Goal: Task Accomplishment & Management: Complete application form

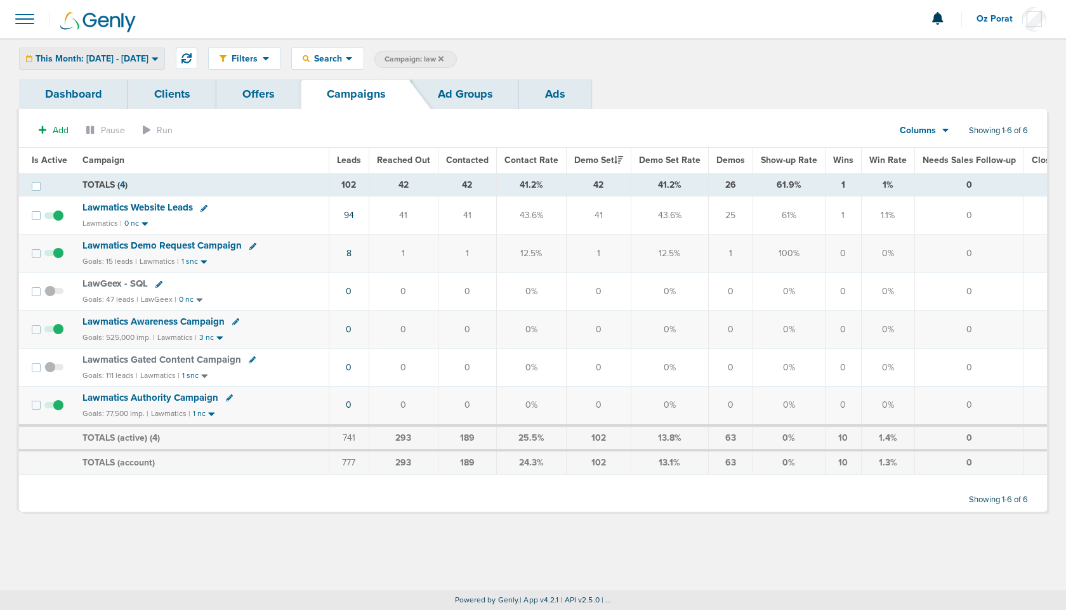
click at [103, 55] on span "This Month: [DATE] - [DATE]" at bounding box center [92, 59] width 113 height 9
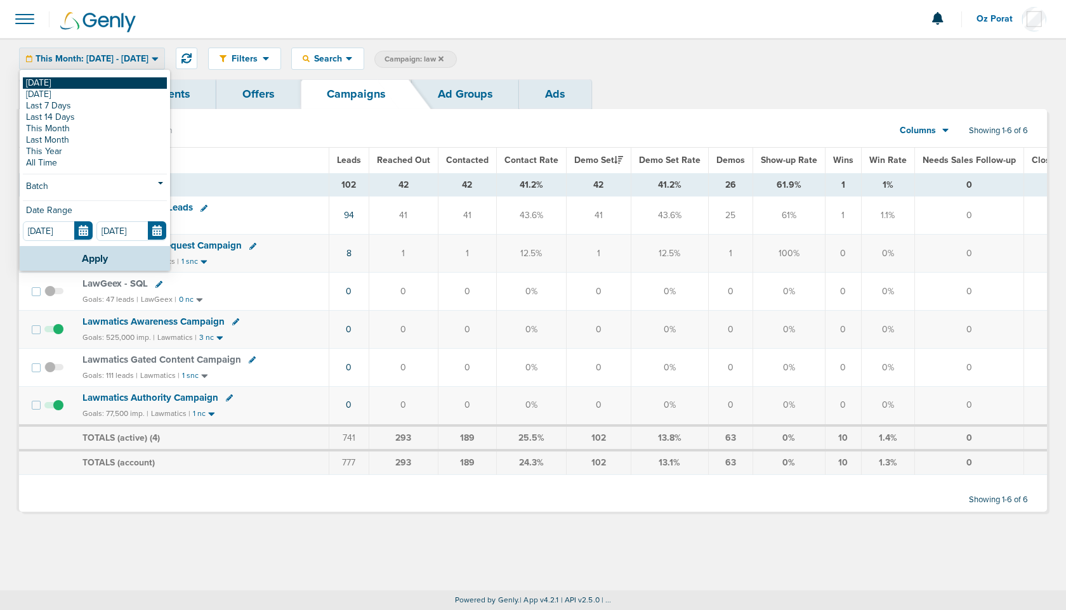
click at [71, 80] on link "[DATE]" at bounding box center [95, 82] width 144 height 11
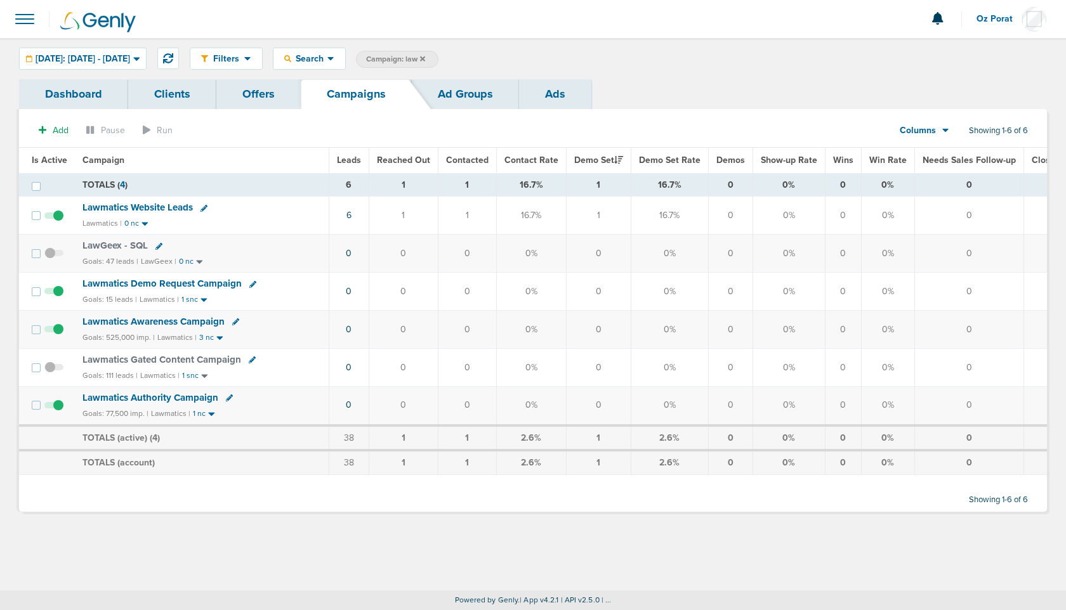
click at [425, 60] on icon at bounding box center [422, 59] width 5 height 8
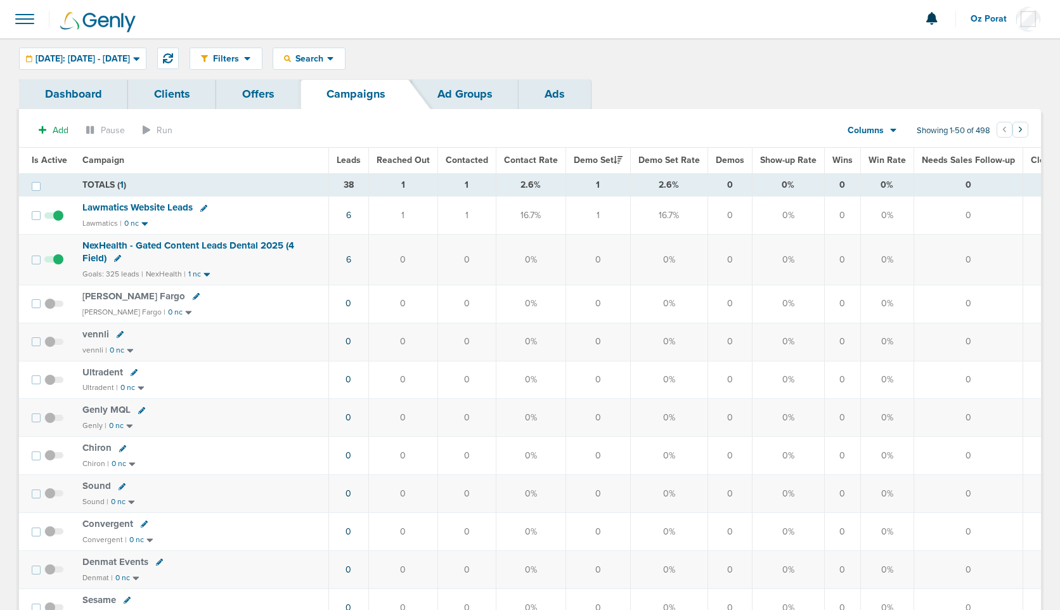
click at [353, 161] on span "Leads" at bounding box center [349, 160] width 24 height 11
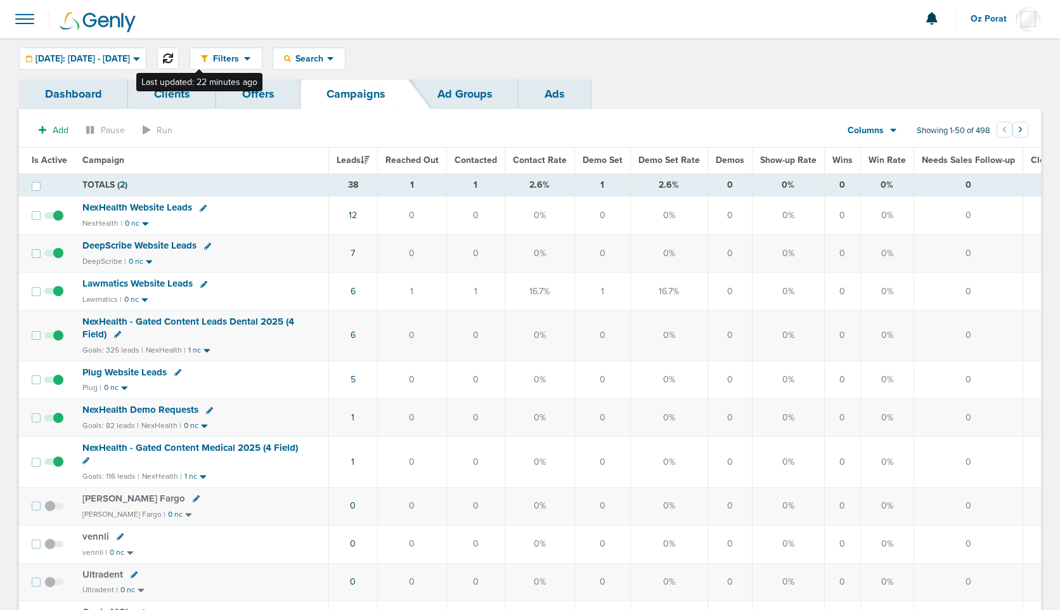
click at [179, 65] on button at bounding box center [168, 59] width 22 height 22
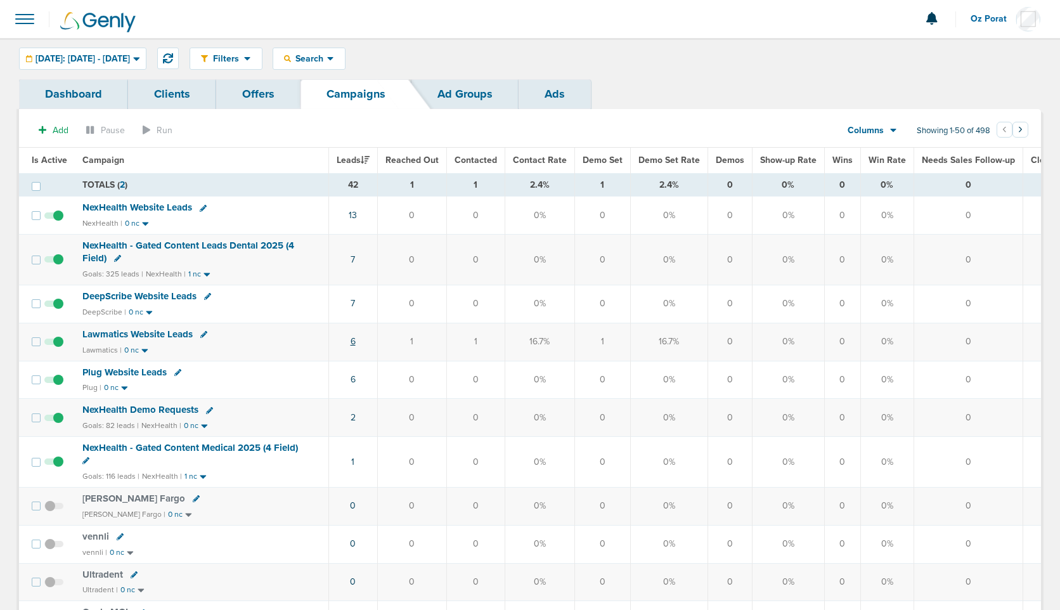
click at [351, 339] on link "6" at bounding box center [353, 341] width 5 height 11
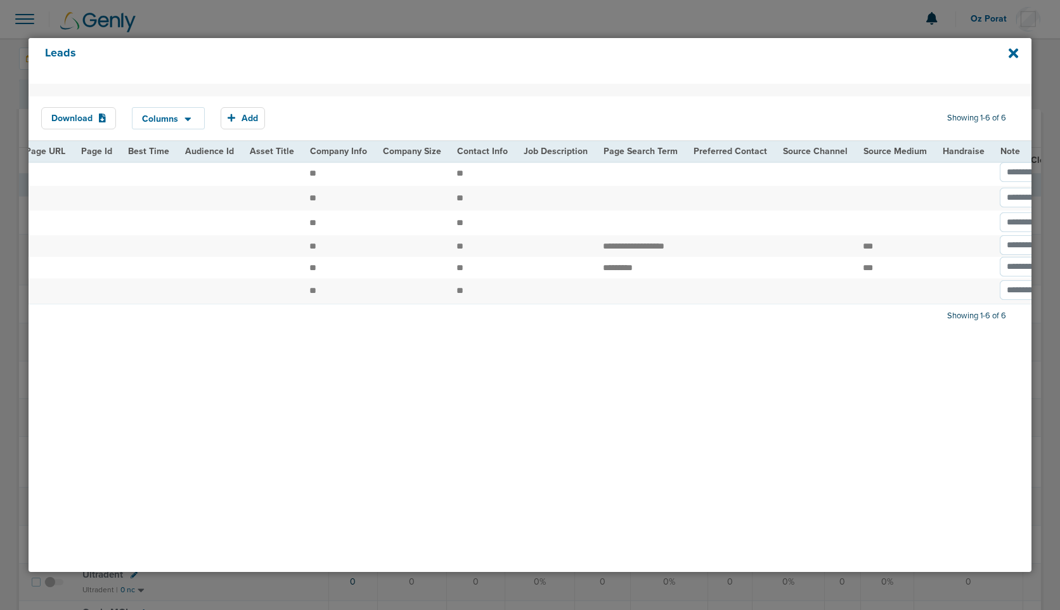
scroll to position [0, 1482]
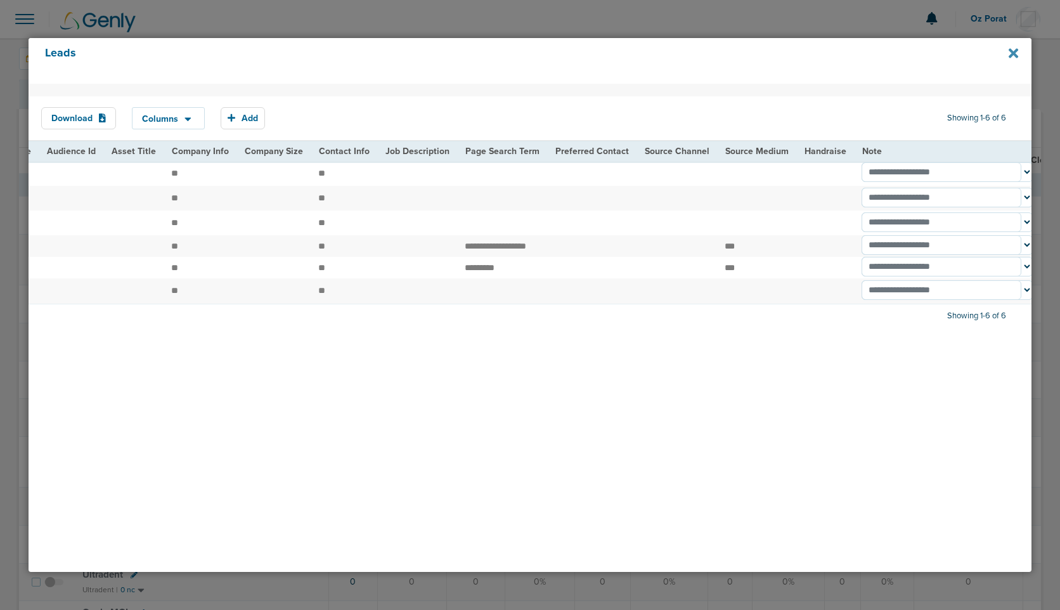
click at [1015, 52] on icon at bounding box center [1014, 54] width 10 height 10
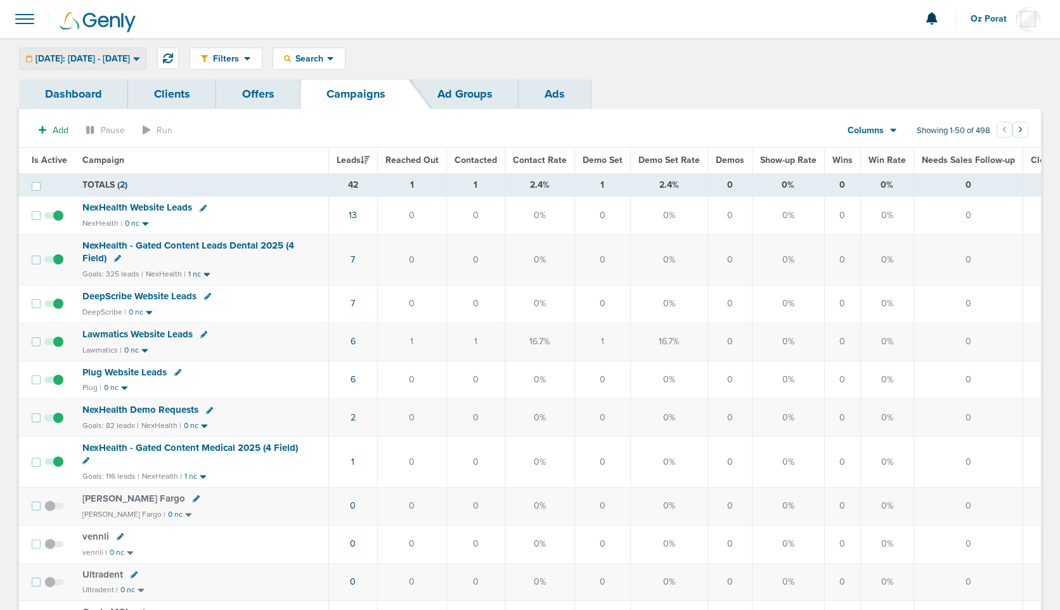
click at [127, 60] on span "[DATE]: [DATE] - [DATE]" at bounding box center [83, 59] width 95 height 9
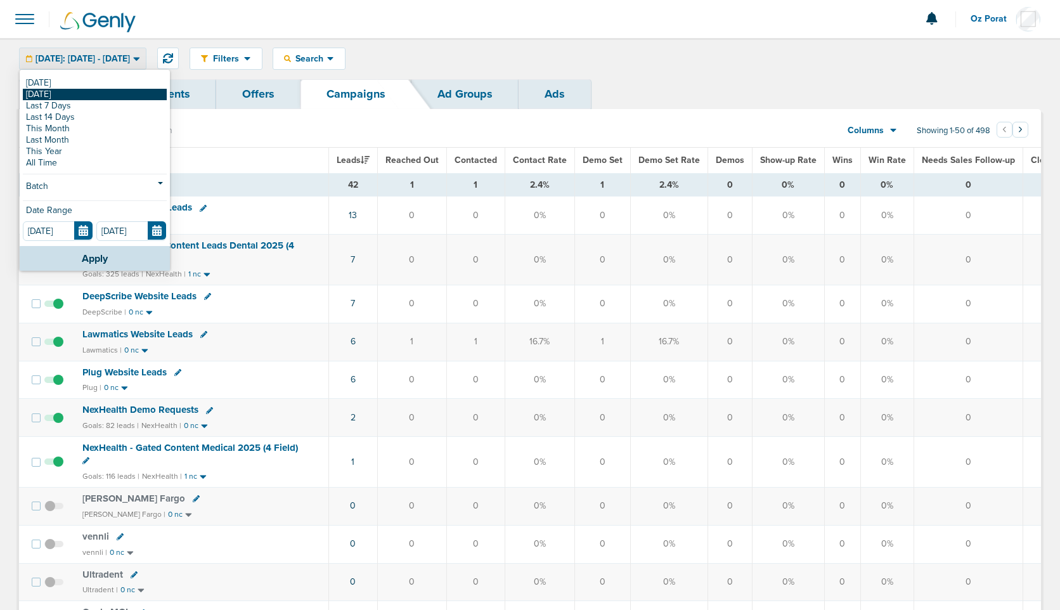
click at [114, 95] on link "[DATE]" at bounding box center [95, 94] width 144 height 11
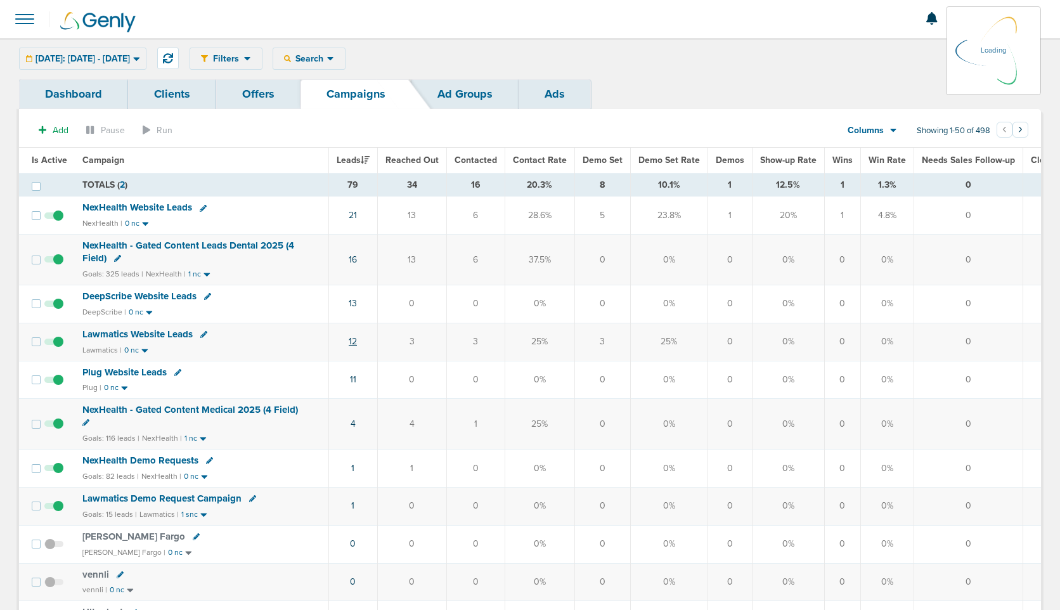
click at [353, 341] on link "12" at bounding box center [353, 341] width 8 height 11
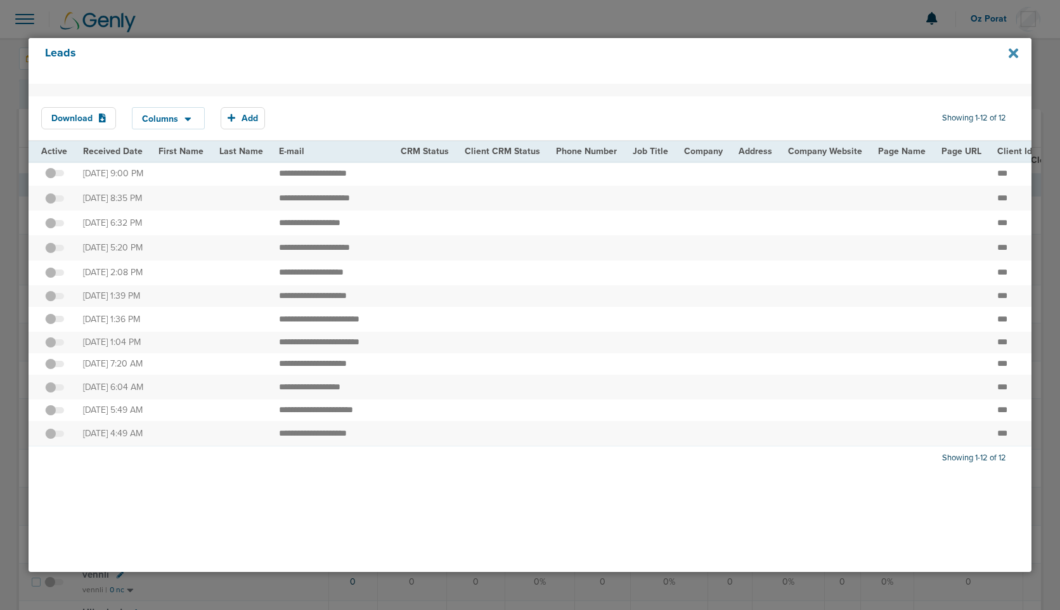
click at [1014, 55] on icon at bounding box center [1014, 54] width 10 height 10
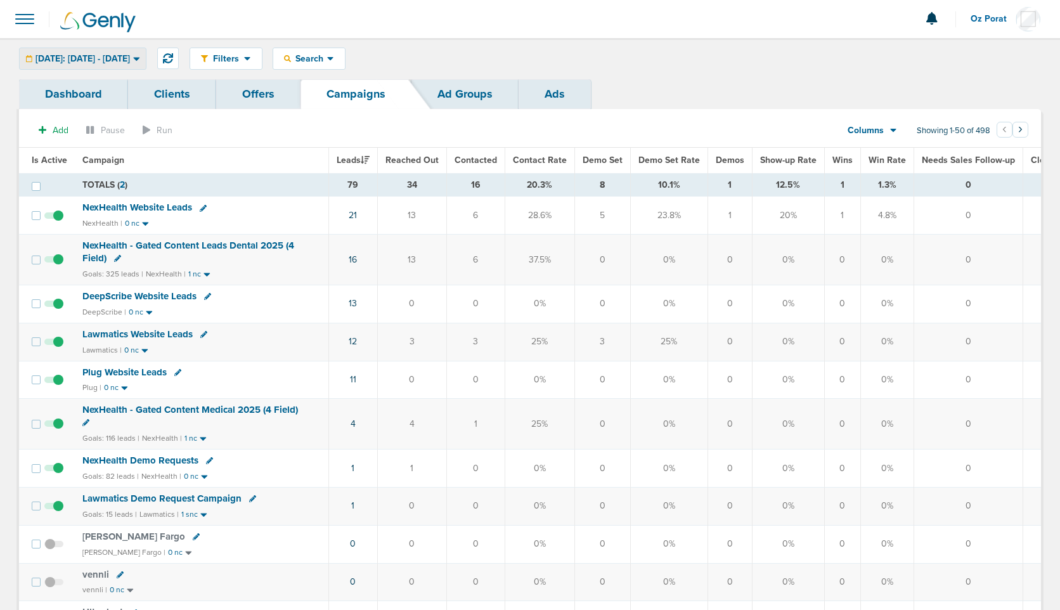
click at [130, 61] on span "[DATE]: [DATE] - [DATE]" at bounding box center [83, 59] width 95 height 9
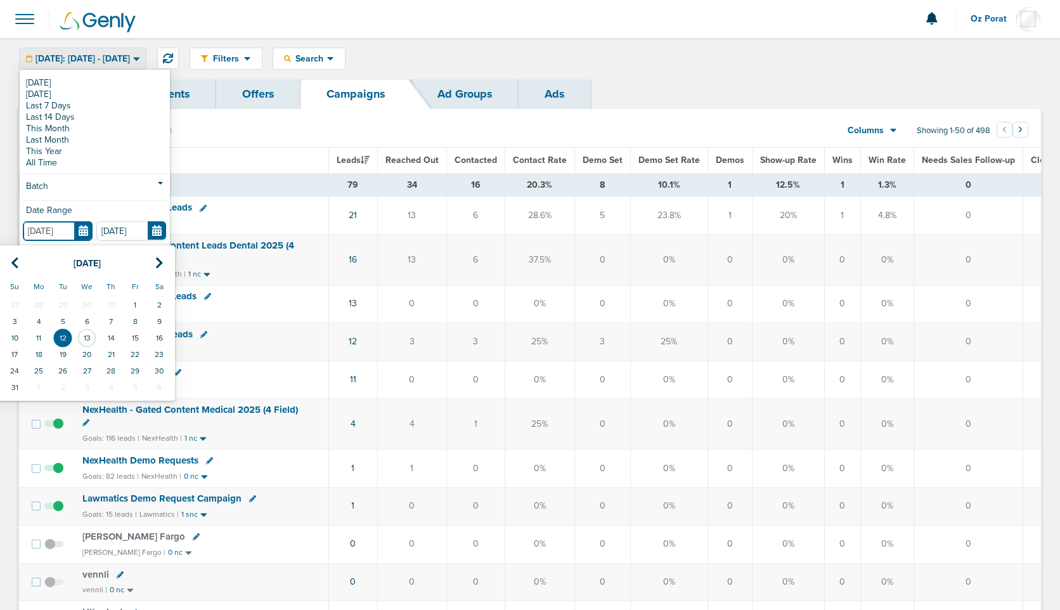
click at [82, 229] on input "[DATE]" at bounding box center [58, 231] width 70 height 20
click at [39, 336] on td "11" at bounding box center [39, 338] width 24 height 16
type input "[DATE]"
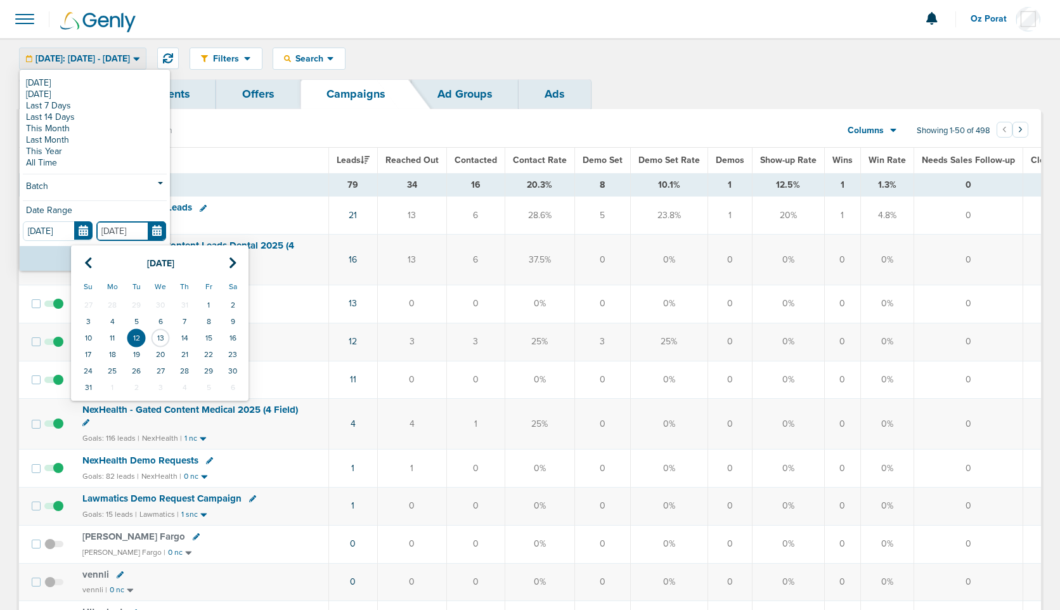
click at [153, 237] on input "[DATE]" at bounding box center [131, 231] width 70 height 20
click at [110, 332] on td "11" at bounding box center [112, 338] width 24 height 16
type input "[DATE]"
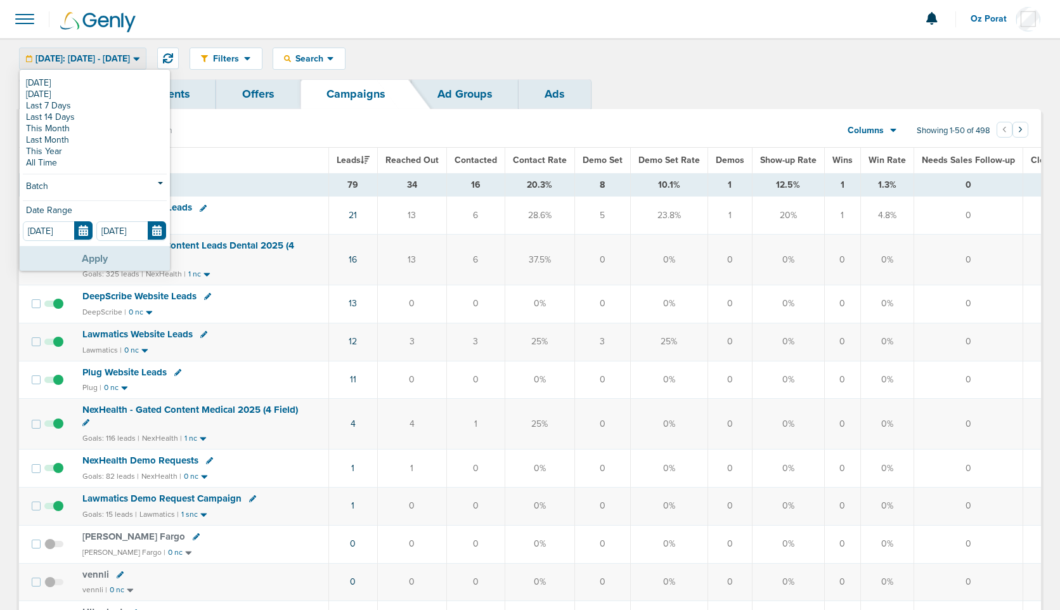
click at [90, 263] on button "Apply" at bounding box center [95, 258] width 150 height 25
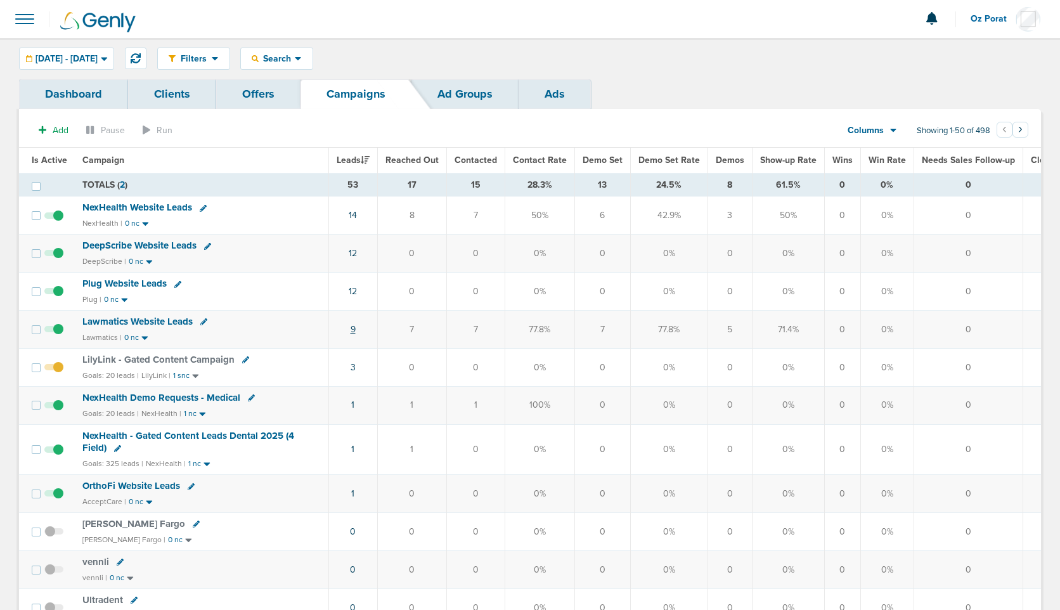
click at [353, 329] on link "9" at bounding box center [353, 329] width 5 height 11
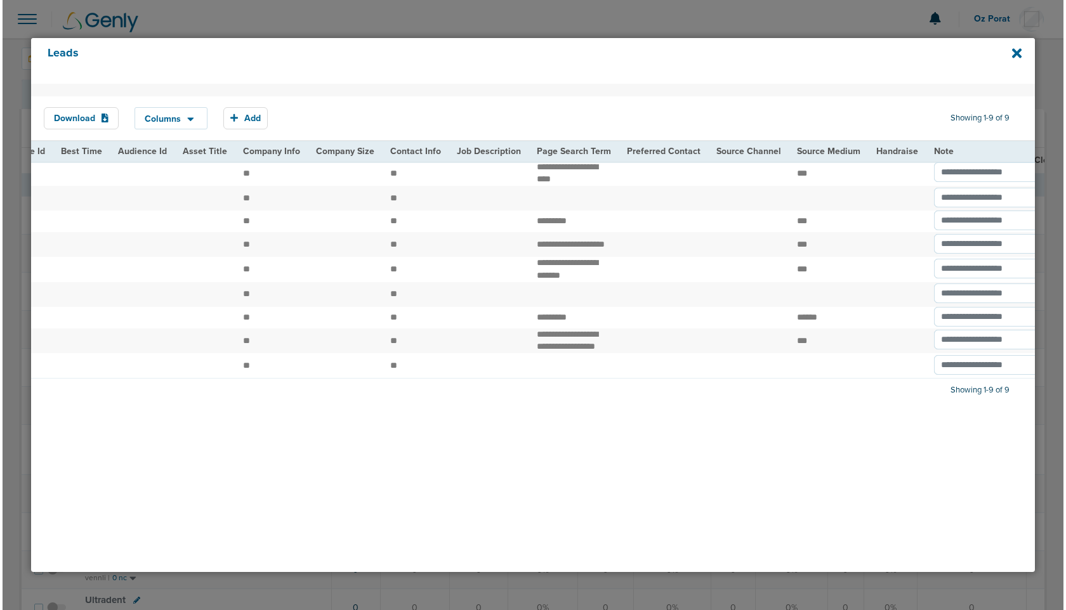
scroll to position [0, 1411]
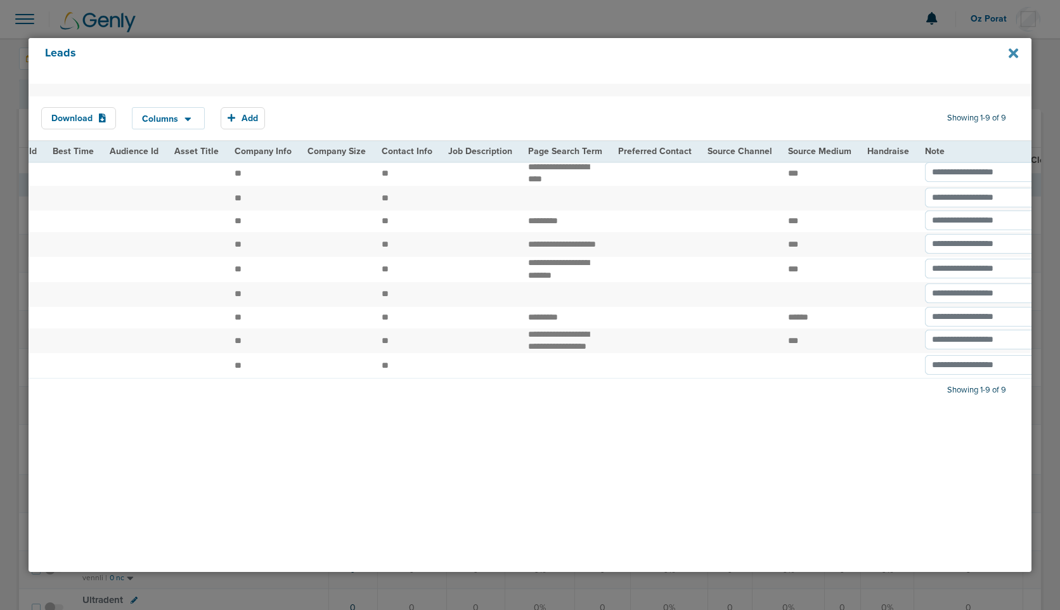
click at [1015, 55] on icon at bounding box center [1014, 54] width 10 height 10
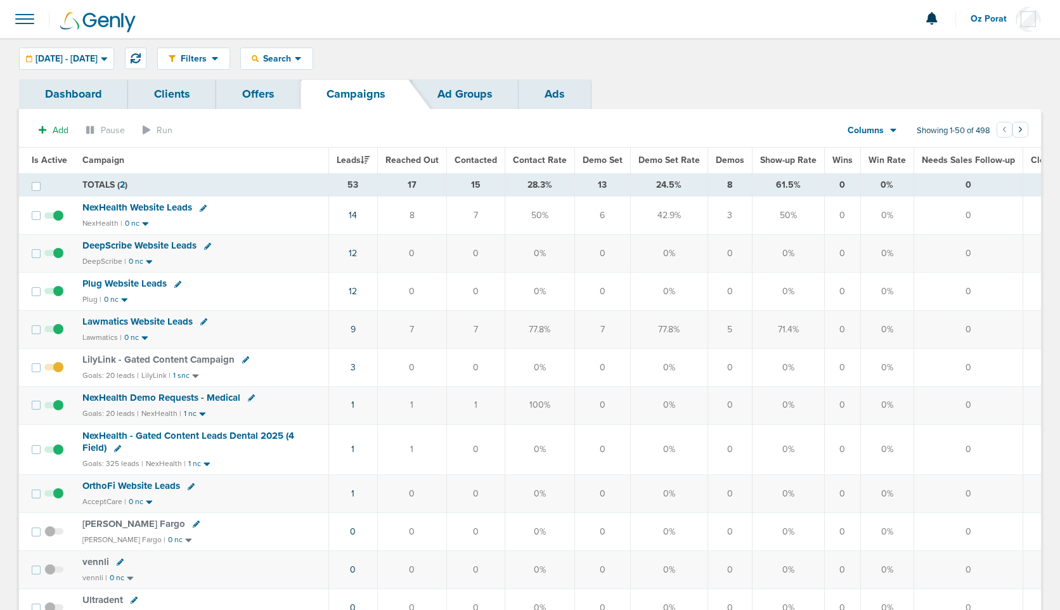
click at [153, 89] on link "Clients" at bounding box center [172, 94] width 88 height 30
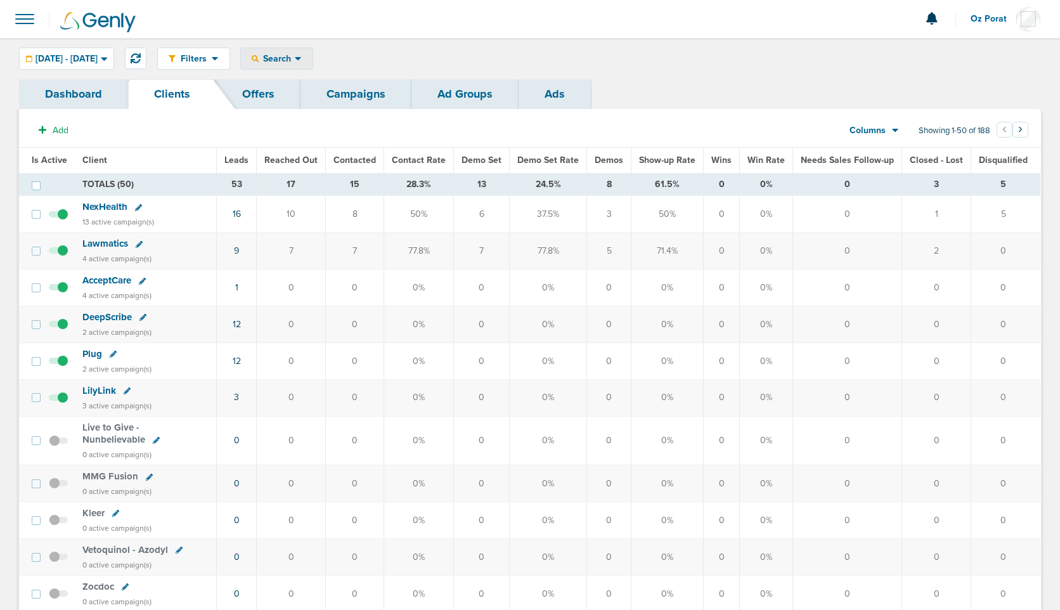
click at [302, 61] on icon at bounding box center [298, 58] width 7 height 11
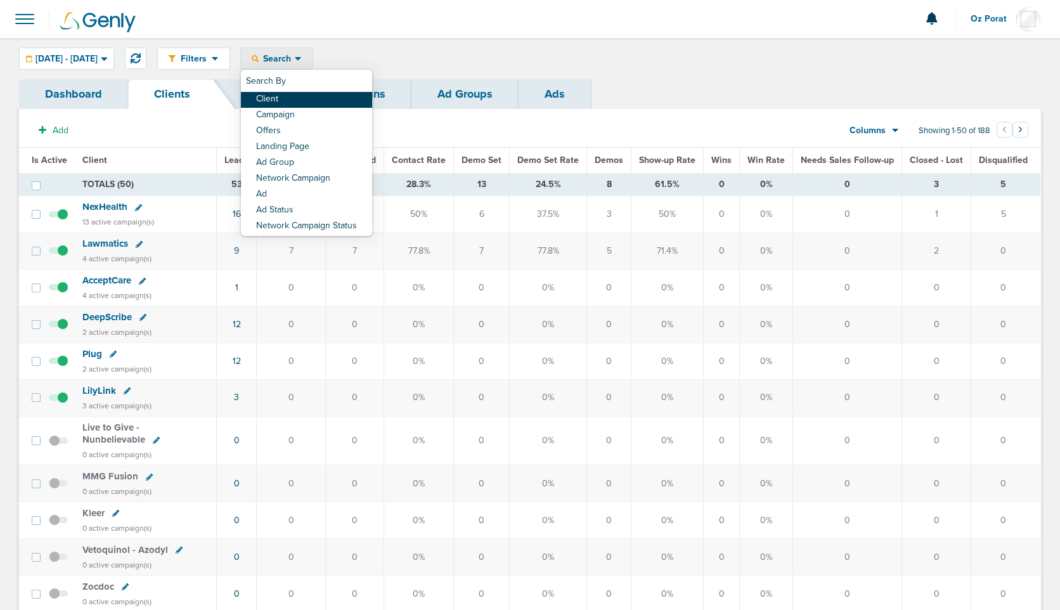
click at [327, 98] on link "Client" at bounding box center [306, 100] width 131 height 16
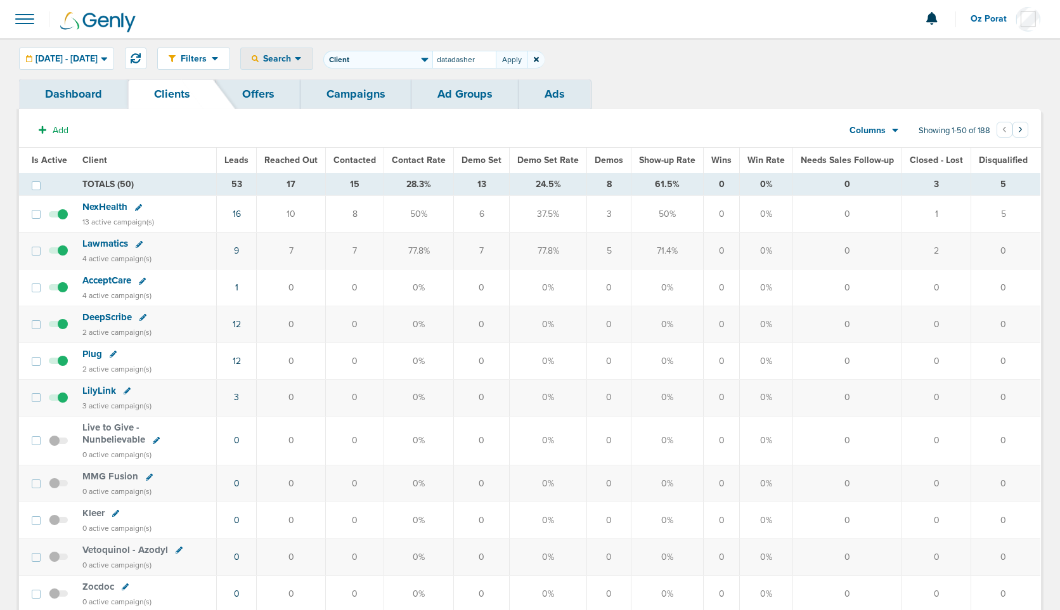
type input "datadasher"
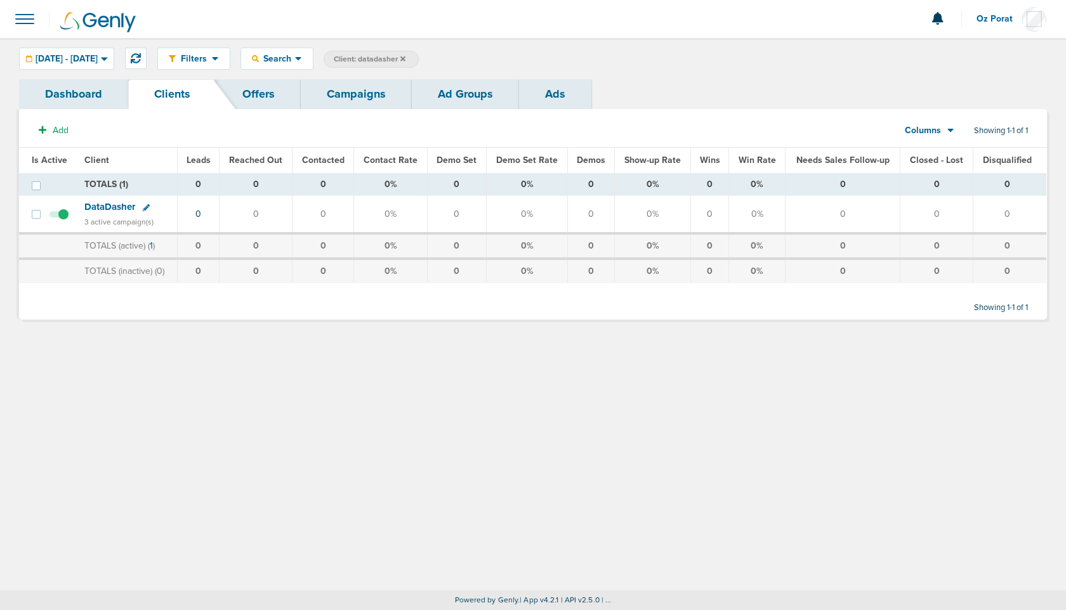
click at [147, 204] on icon at bounding box center [146, 207] width 7 height 7
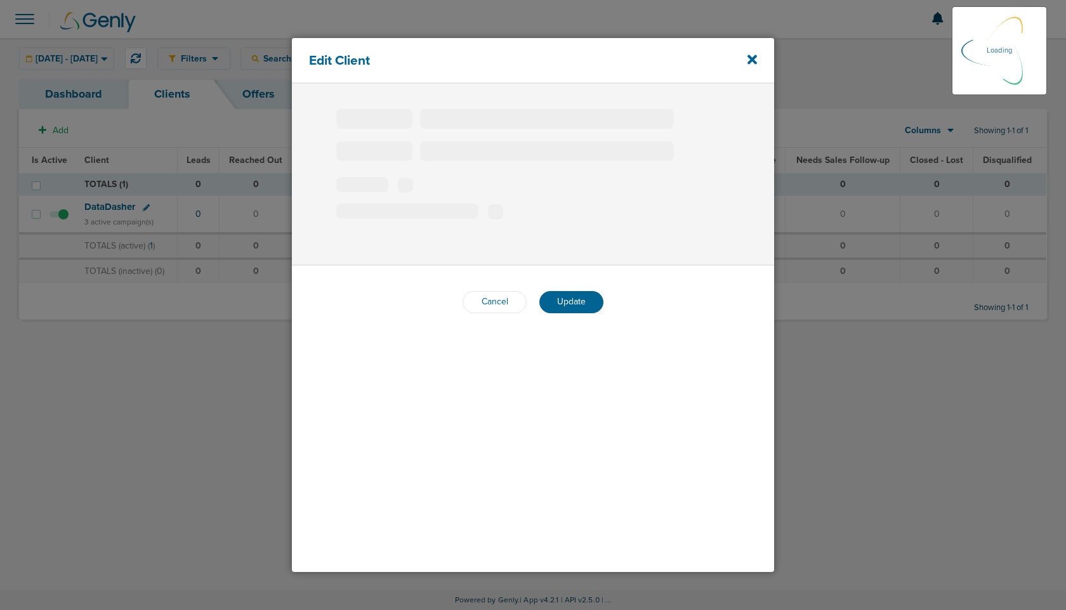
type input "DataDasher"
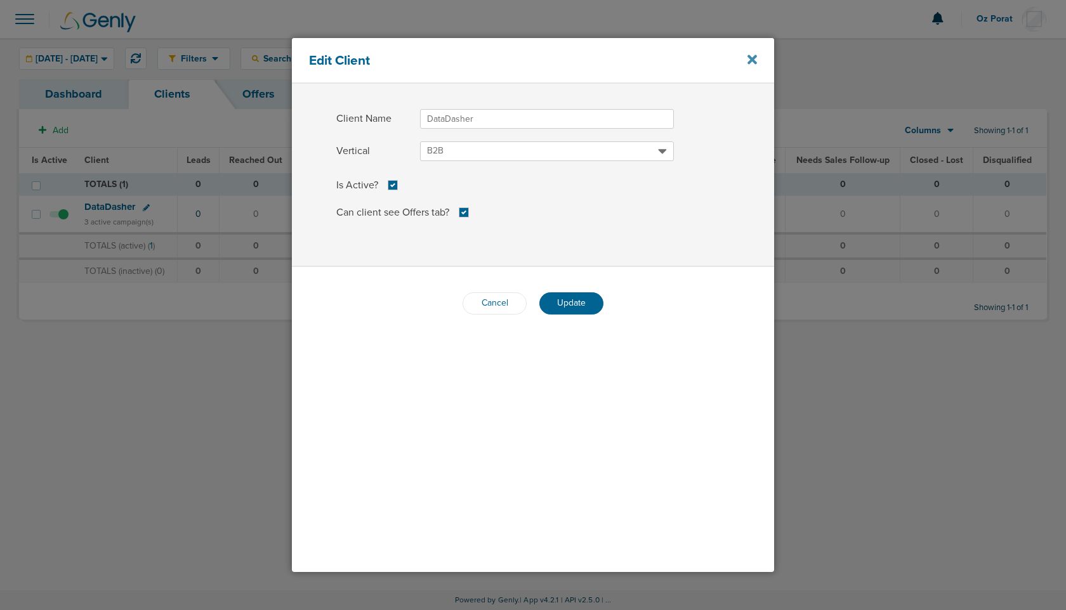
click at [754, 58] on icon at bounding box center [752, 60] width 10 height 10
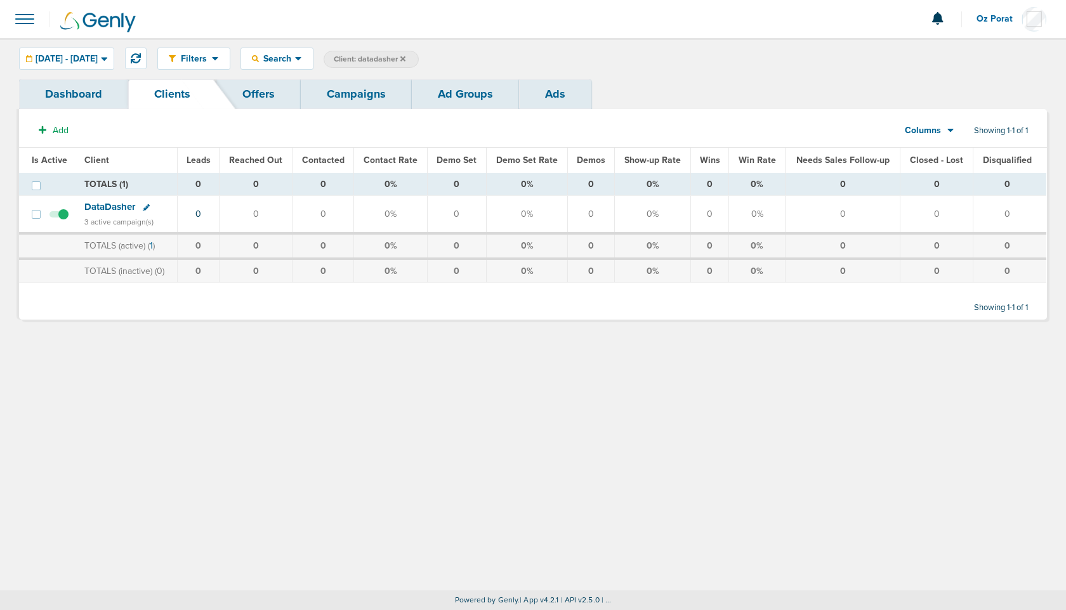
click at [405, 58] on span "Client: datadasher" at bounding box center [370, 59] width 72 height 11
click at [478, 62] on input "datadasher" at bounding box center [464, 60] width 63 height 18
type input "bonsai"
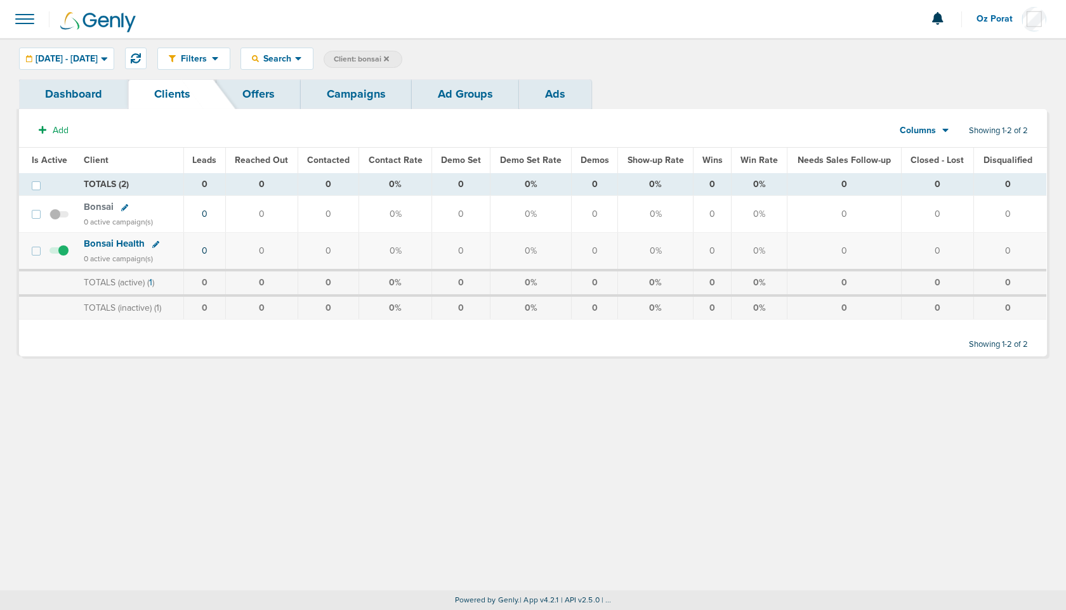
click at [154, 244] on icon at bounding box center [155, 244] width 7 height 7
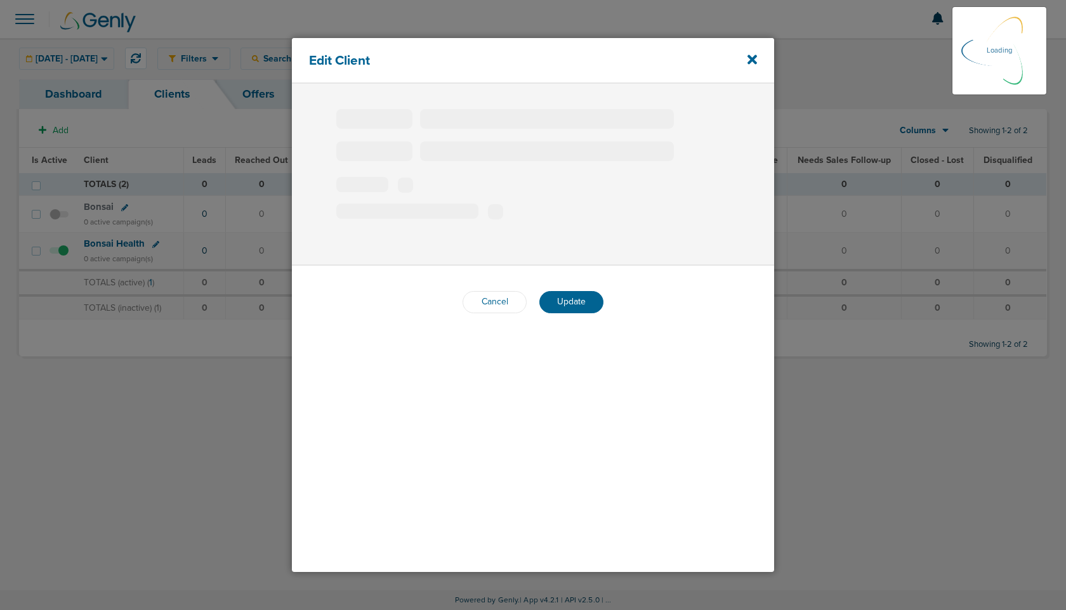
type input "Bonsai Health"
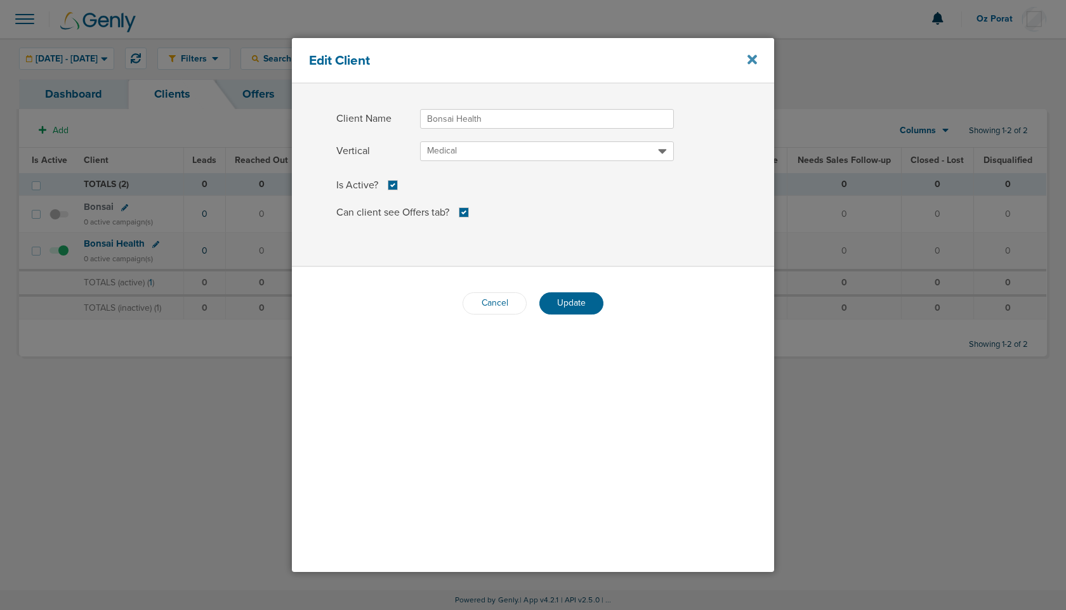
click at [750, 56] on icon at bounding box center [752, 60] width 10 height 10
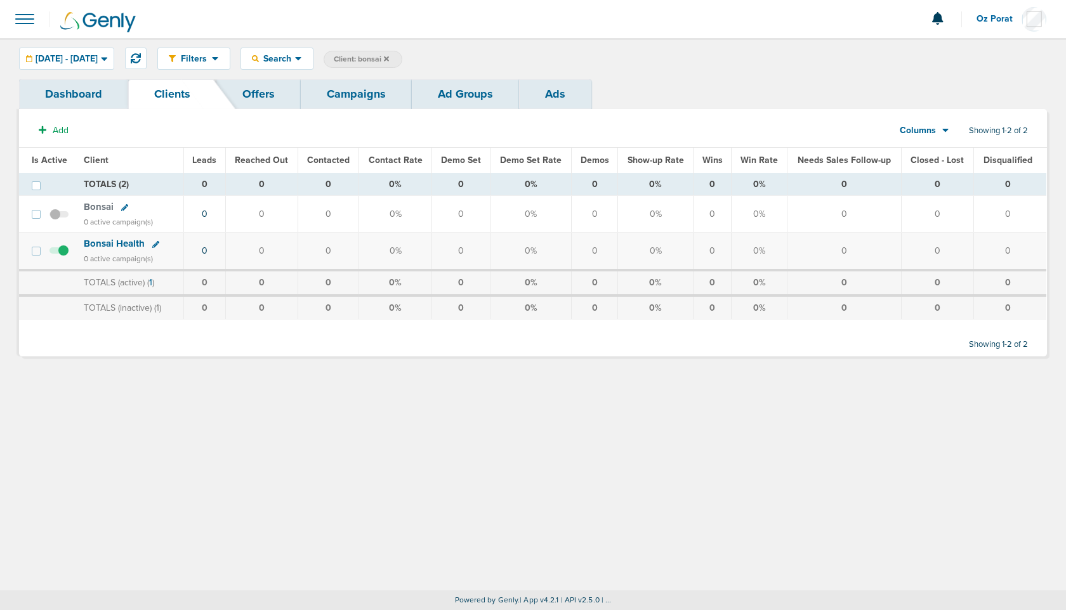
click at [153, 242] on icon at bounding box center [155, 244] width 7 height 7
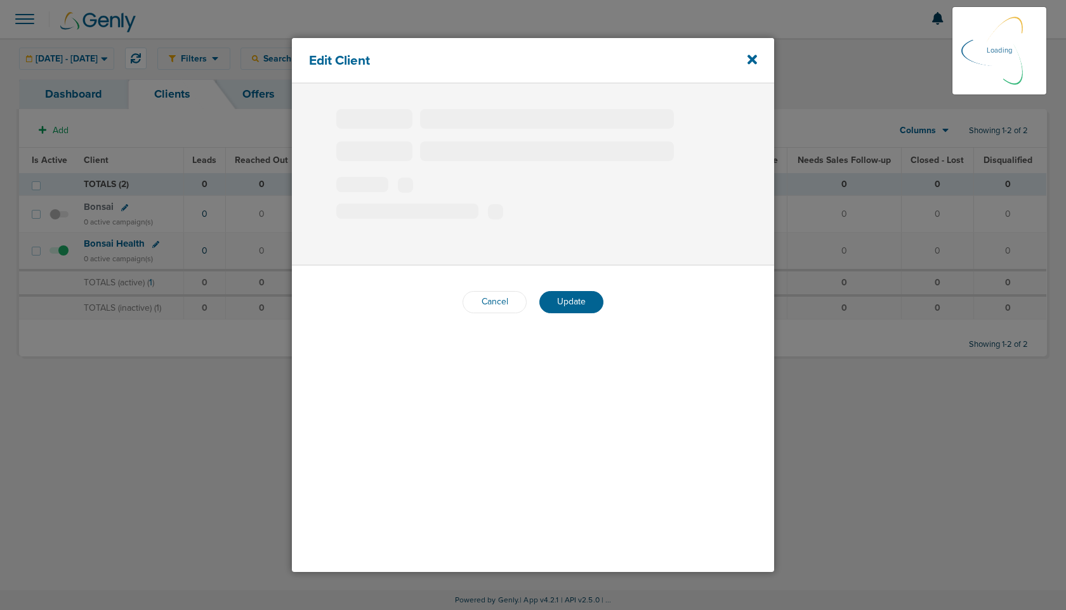
type input "Bonsai Health"
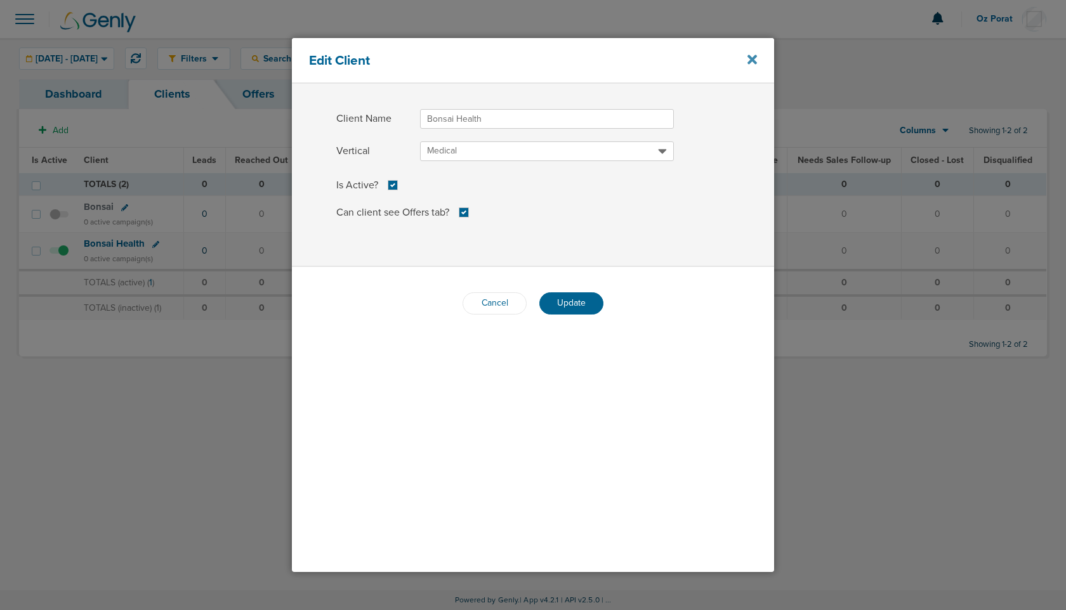
click at [747, 56] on icon at bounding box center [752, 60] width 10 height 10
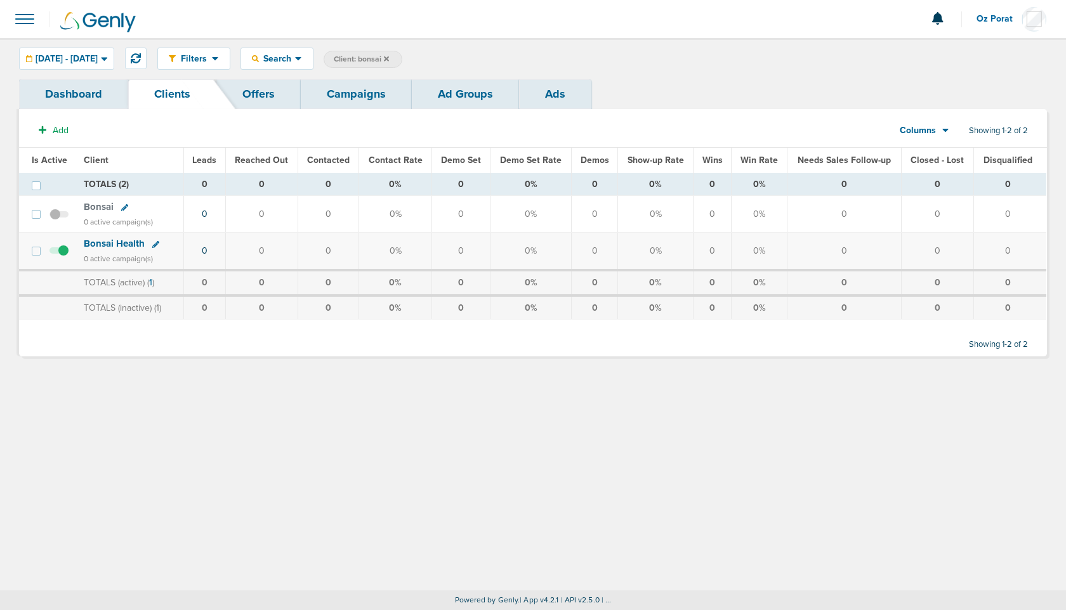
click at [120, 242] on span "Bonsai Health" at bounding box center [114, 243] width 61 height 11
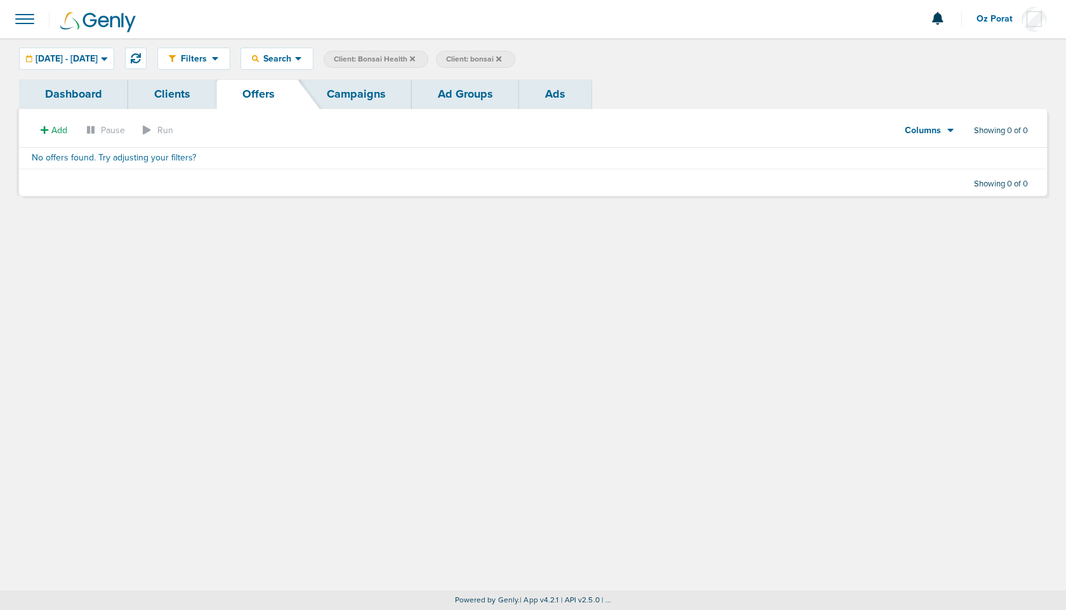
click at [354, 100] on link "Campaigns" at bounding box center [356, 94] width 111 height 30
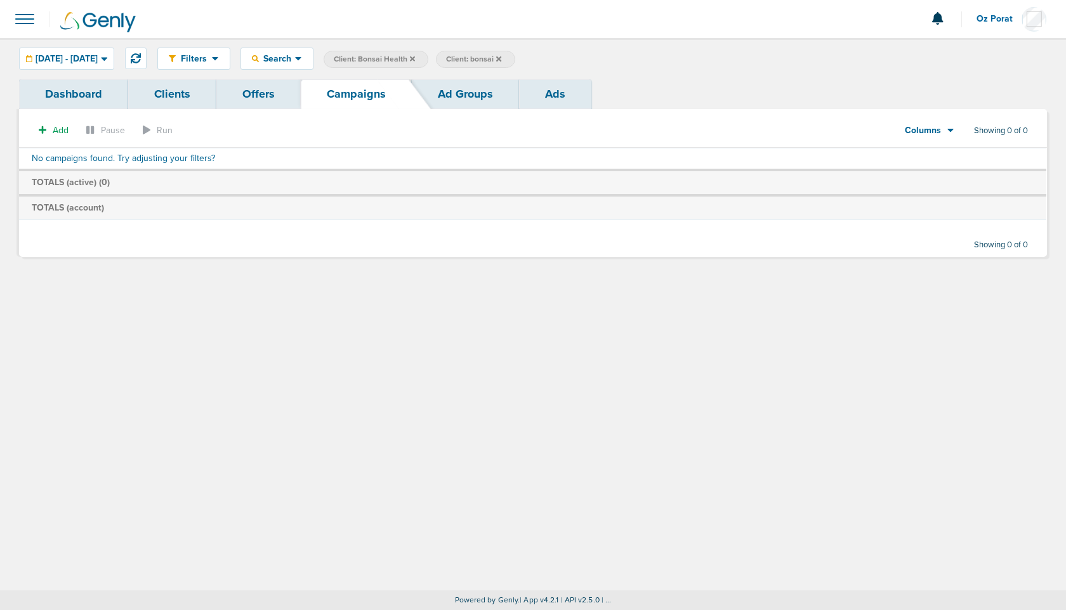
click at [20, 22] on span at bounding box center [25, 19] width 28 height 28
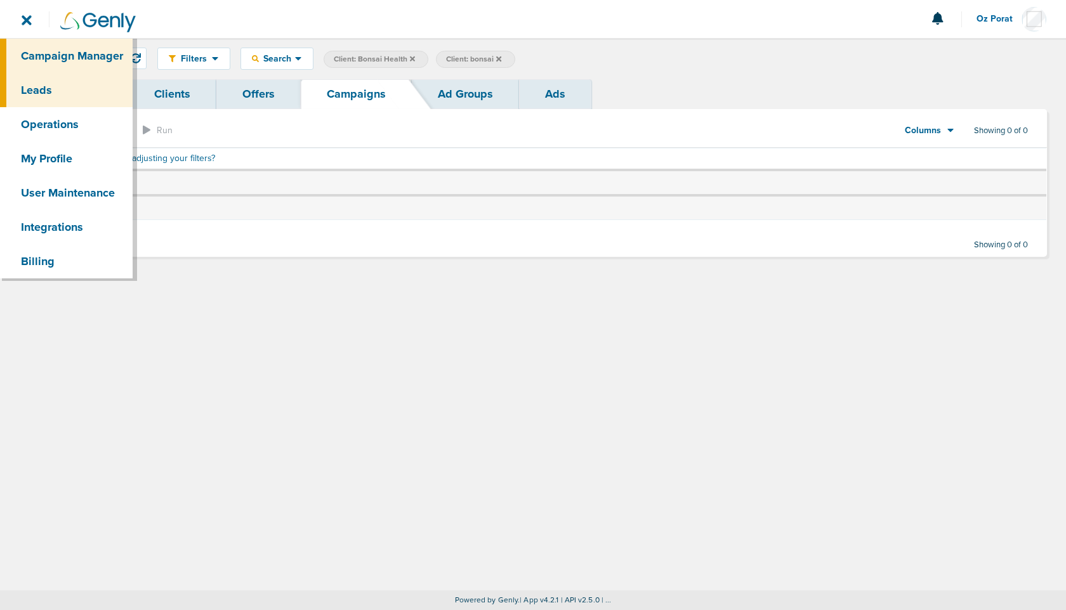
click at [44, 89] on link "Leads" at bounding box center [66, 90] width 133 height 34
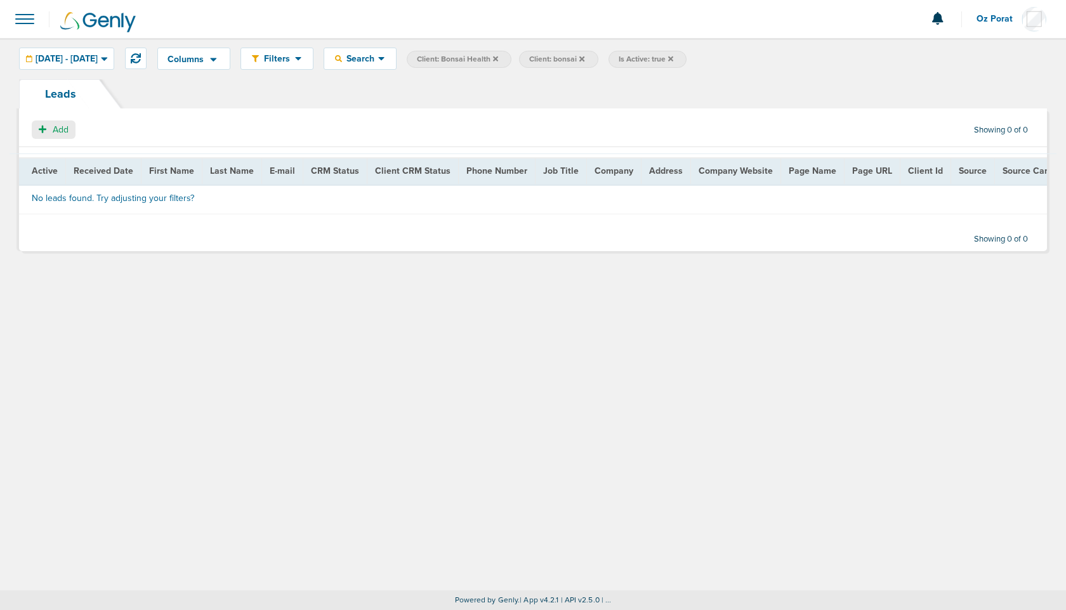
click at [60, 126] on span "Add" at bounding box center [61, 129] width 16 height 11
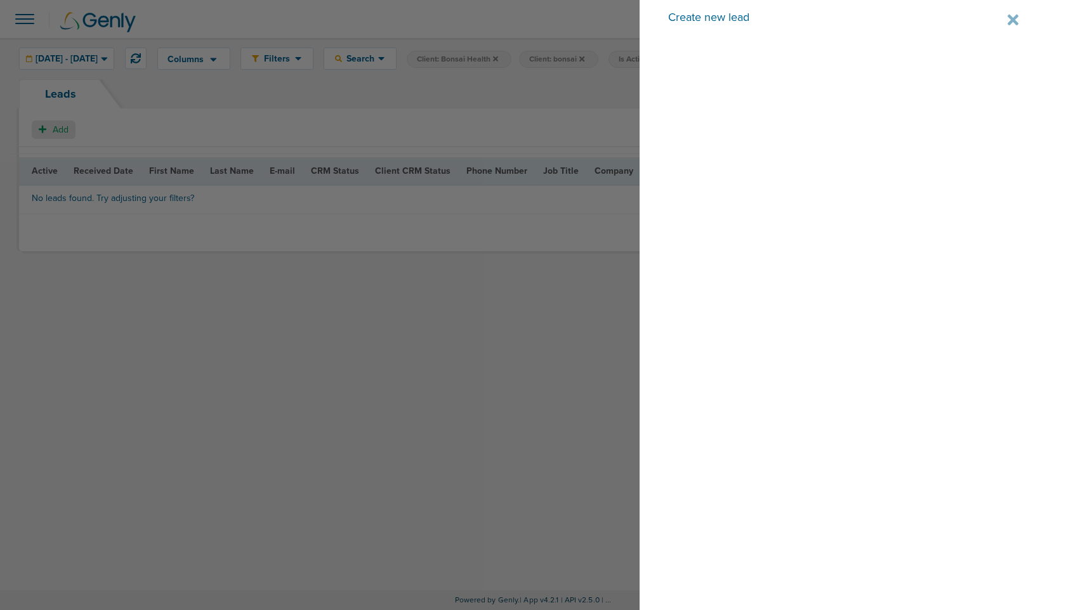
select select
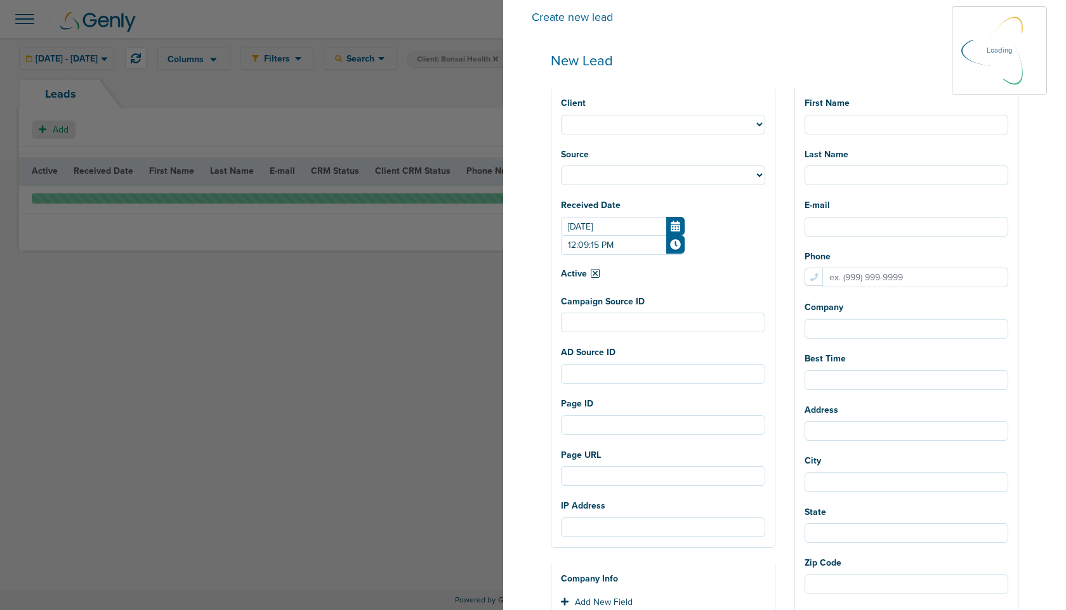
select select
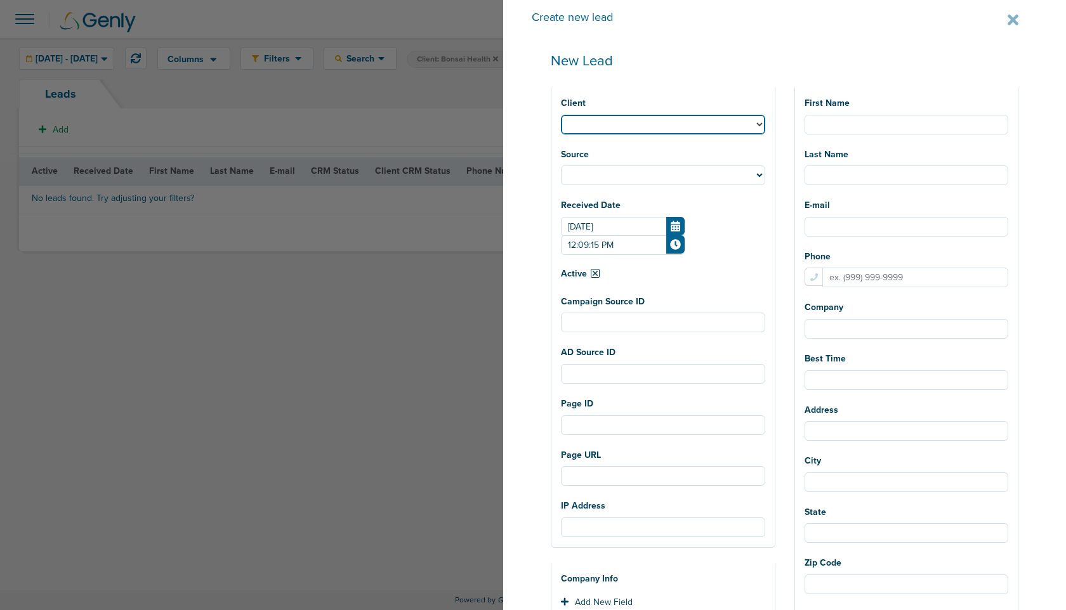
click at [698, 124] on select "Bonsai Health" at bounding box center [663, 125] width 204 height 20
select select "193"
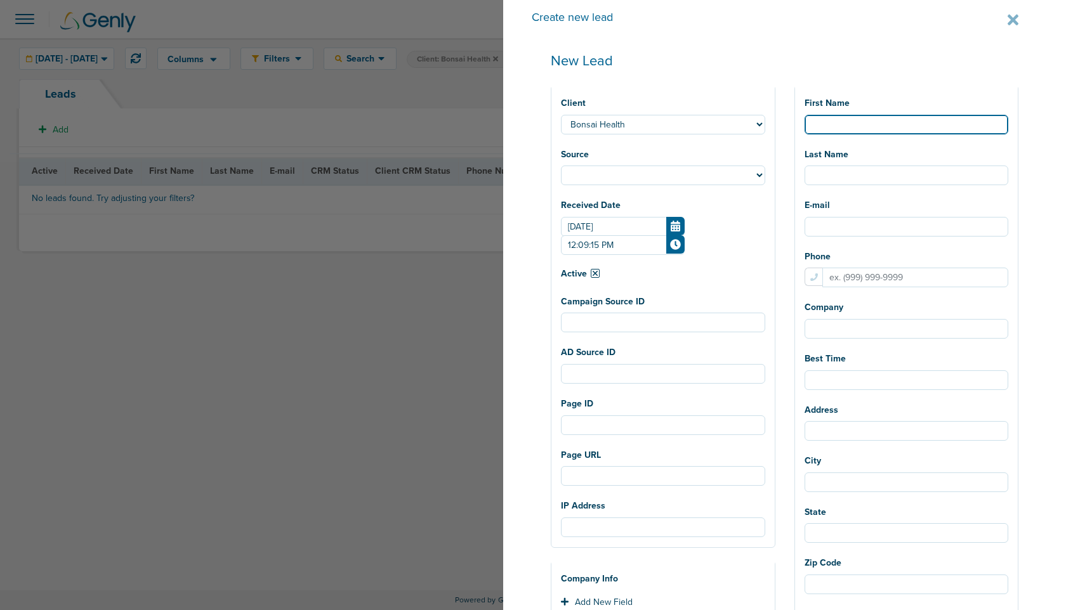
click at [847, 126] on input "First Name" at bounding box center [906, 125] width 204 height 20
select select
type input "T"
select select
type input "Te"
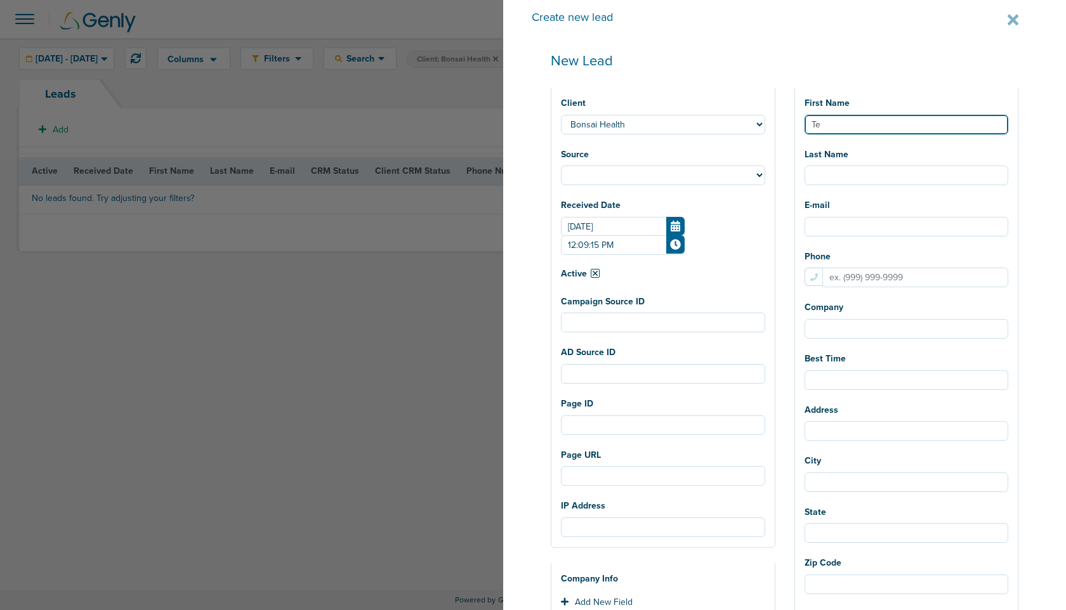
select select
type input "Tes"
select select
type input "Test"
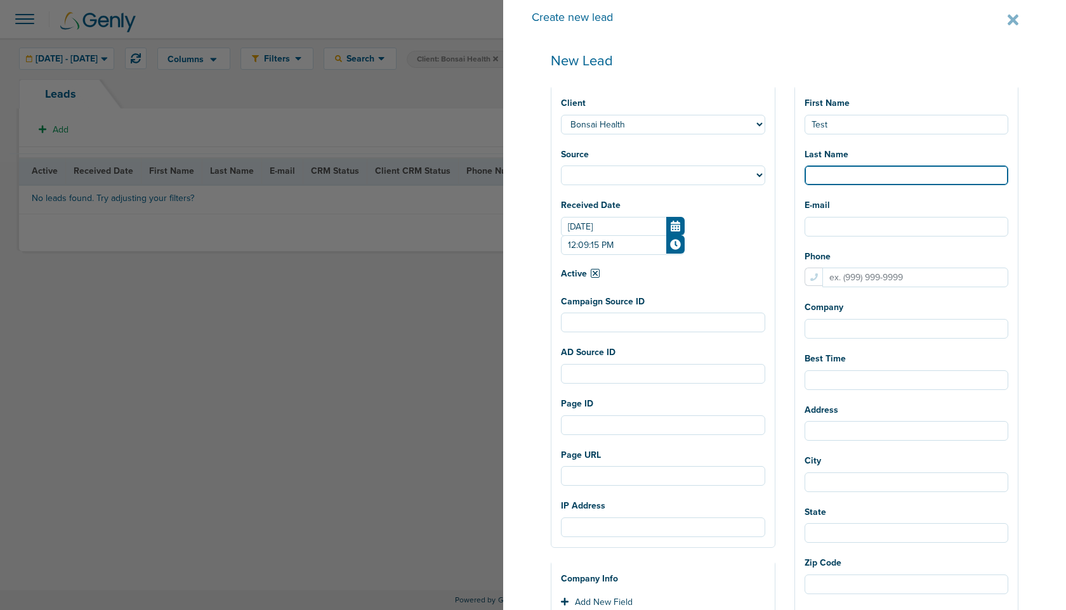
select select
type input "T"
select select
type input "Te"
select select
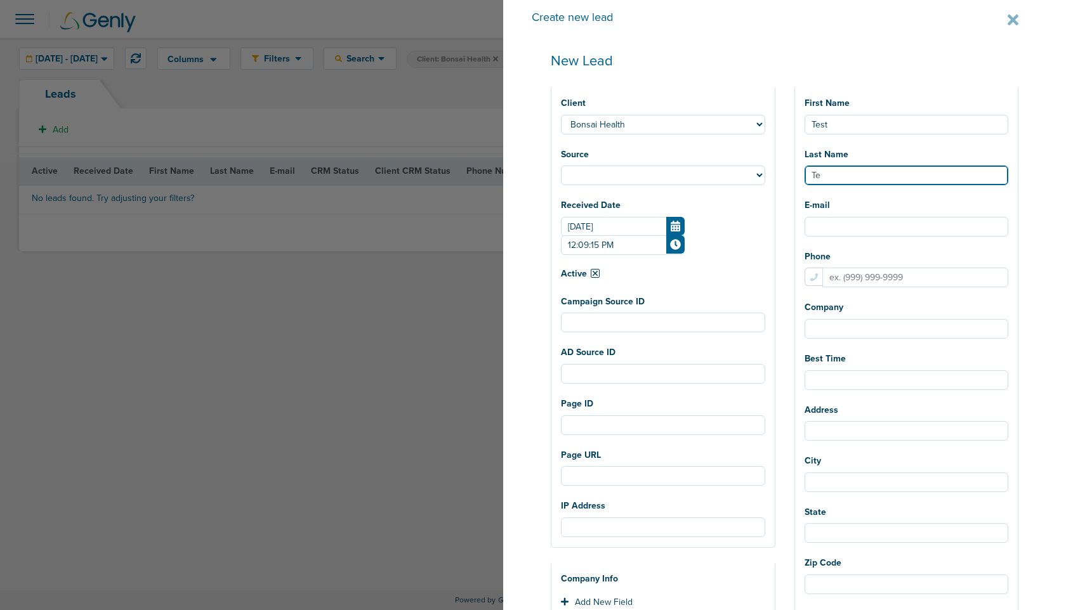
type input "Tes"
select select
type input "Test"
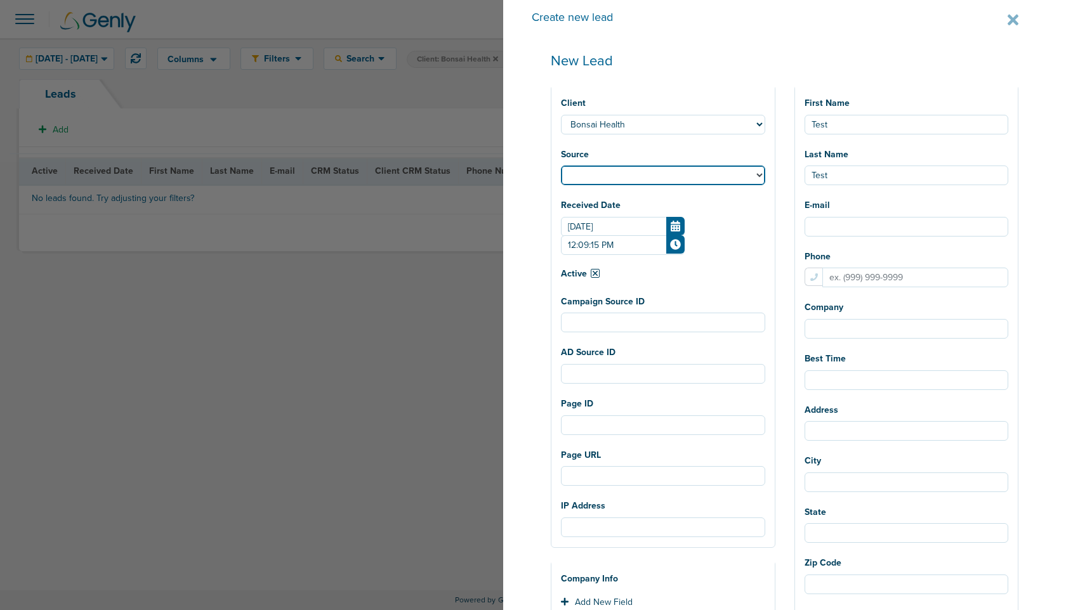
click at [705, 179] on select "Facebook Twitter Yahoo Gemini Google AdWords Outbrain [GEOGRAPHIC_DATA] Pintere…" at bounding box center [663, 176] width 204 height 20
select select "fb"
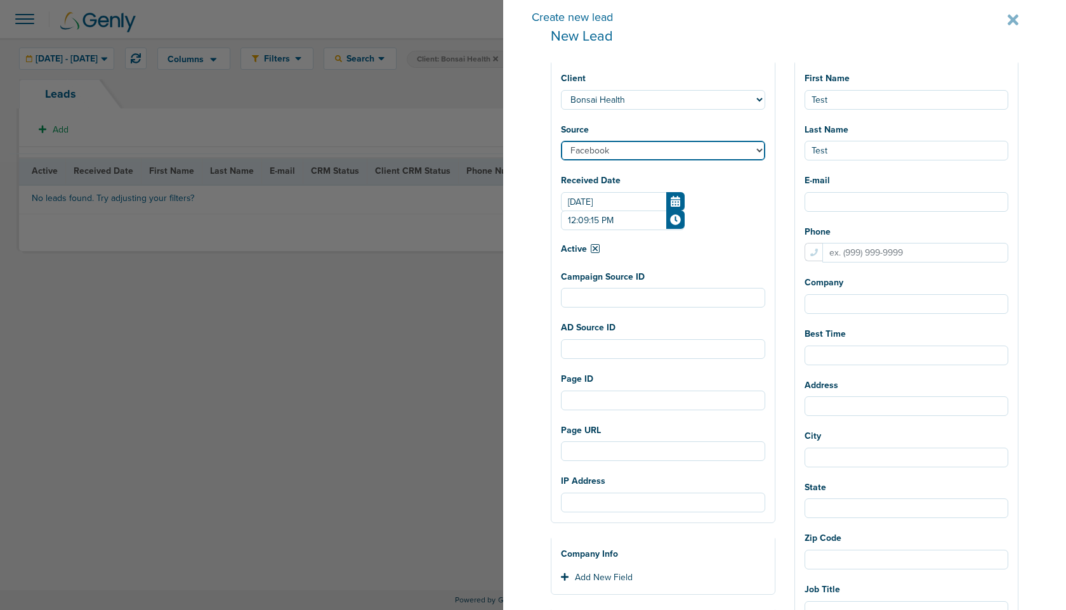
scroll to position [25, 0]
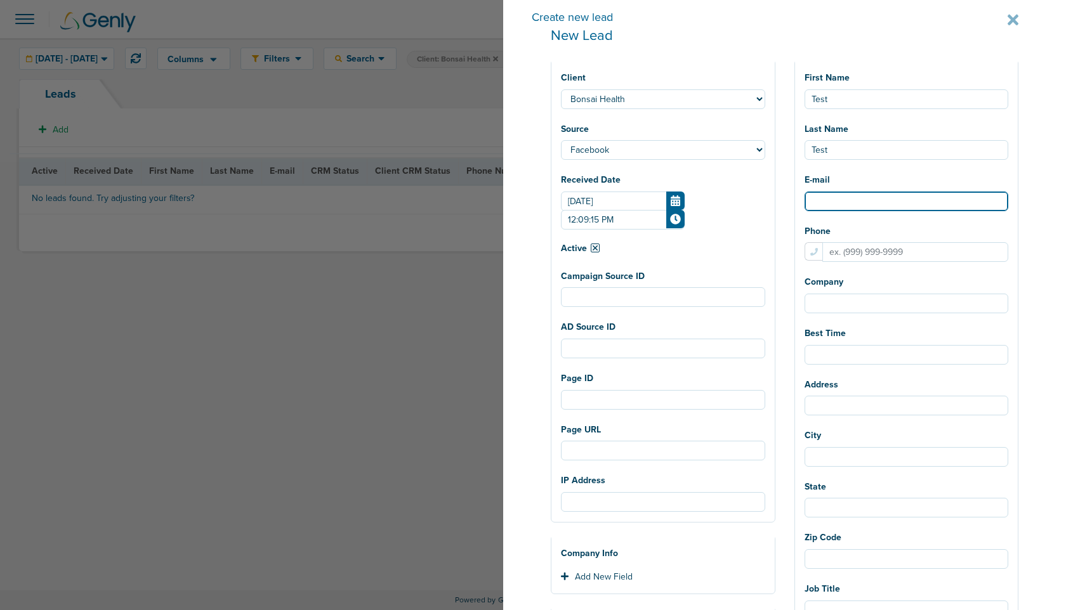
click at [850, 205] on input "E-mail" at bounding box center [906, 202] width 204 height 20
type input "[EMAIL_ADDRESS][DOMAIN_NAME]"
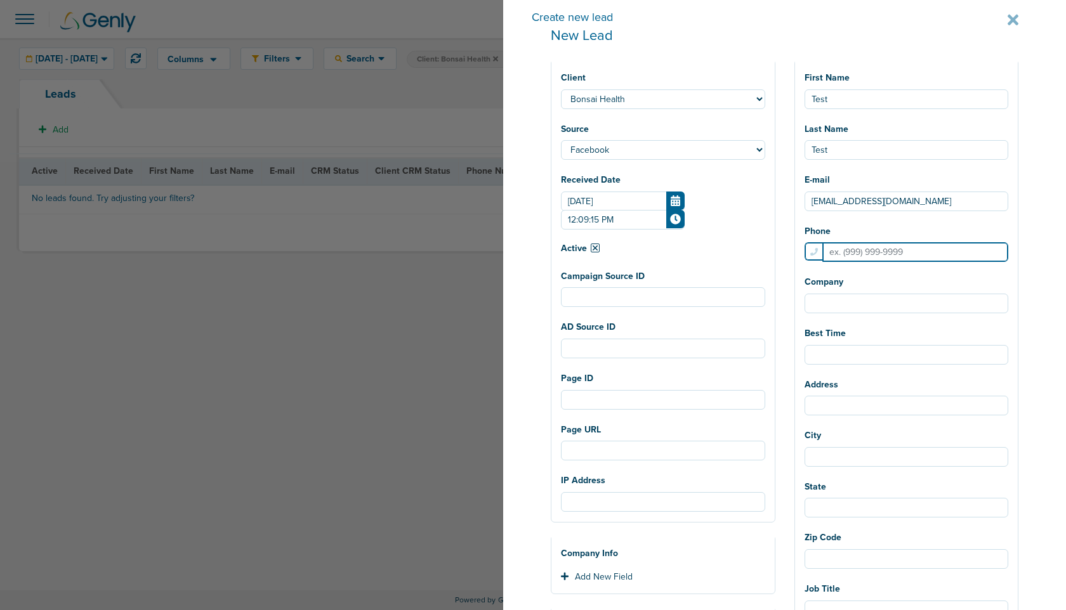
click at [903, 248] on input "Phone" at bounding box center [915, 252] width 186 height 20
type input "8186029441"
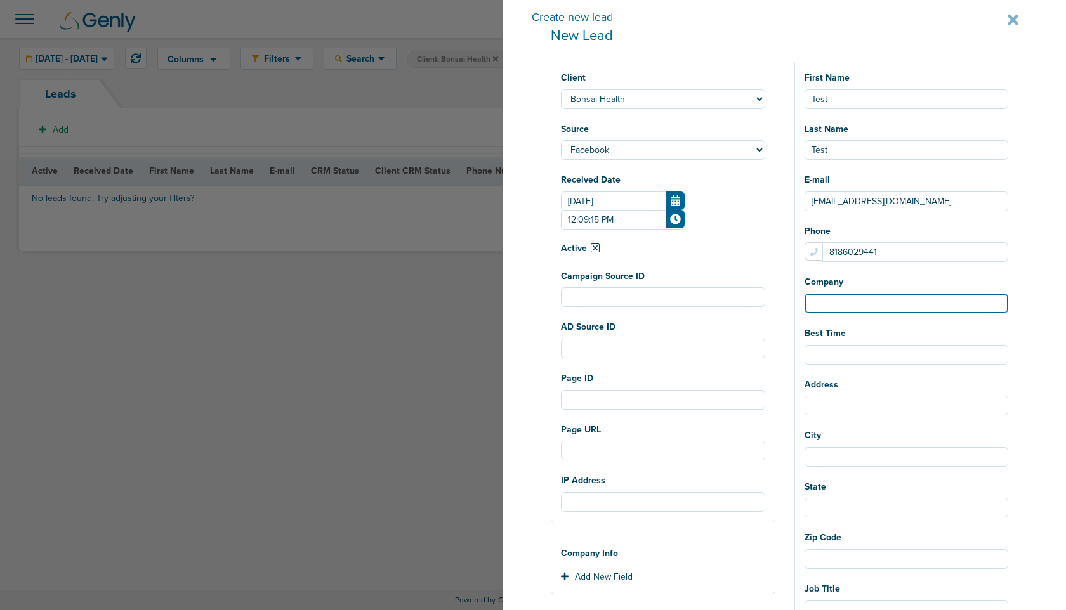
click at [904, 301] on input "Company" at bounding box center [906, 304] width 204 height 20
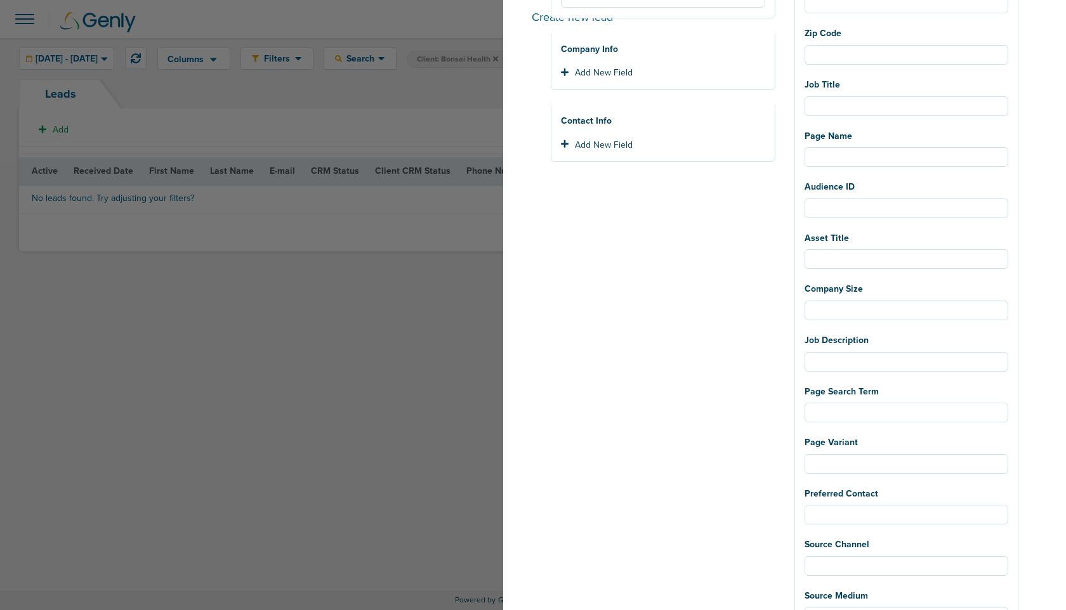
scroll to position [712, 0]
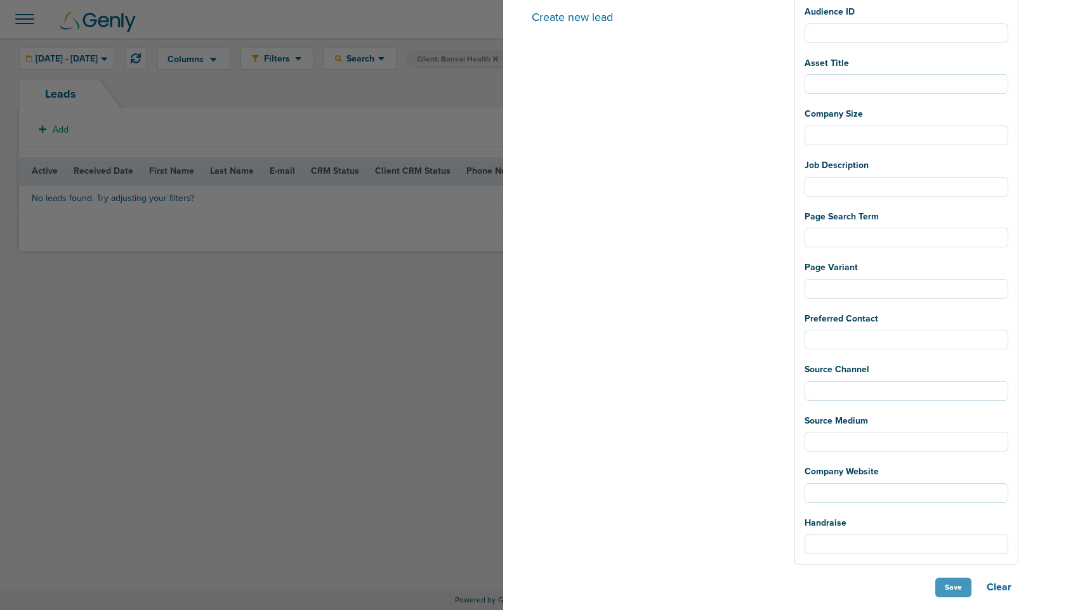
type input "Tester"
click at [944, 581] on button "Save" at bounding box center [953, 588] width 36 height 20
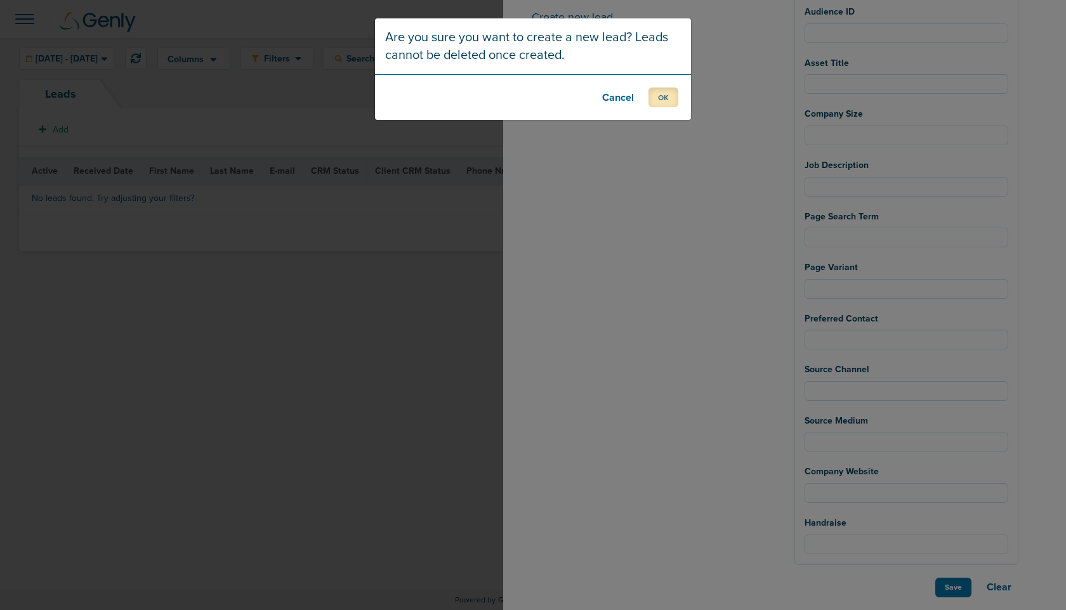
click at [660, 96] on button "OK" at bounding box center [663, 98] width 30 height 20
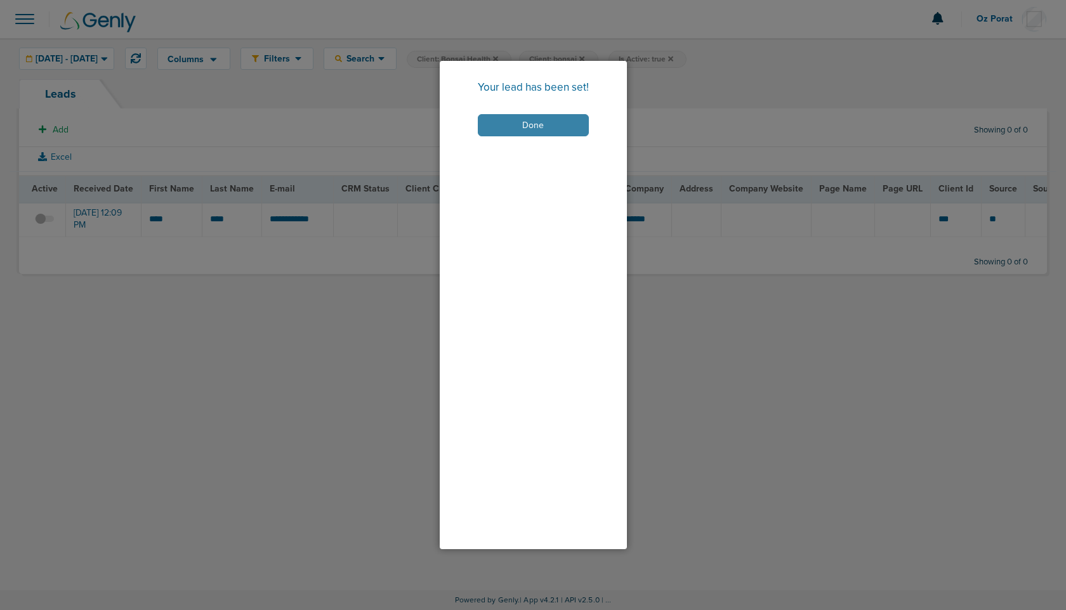
click at [540, 126] on button "Done" at bounding box center [533, 125] width 111 height 22
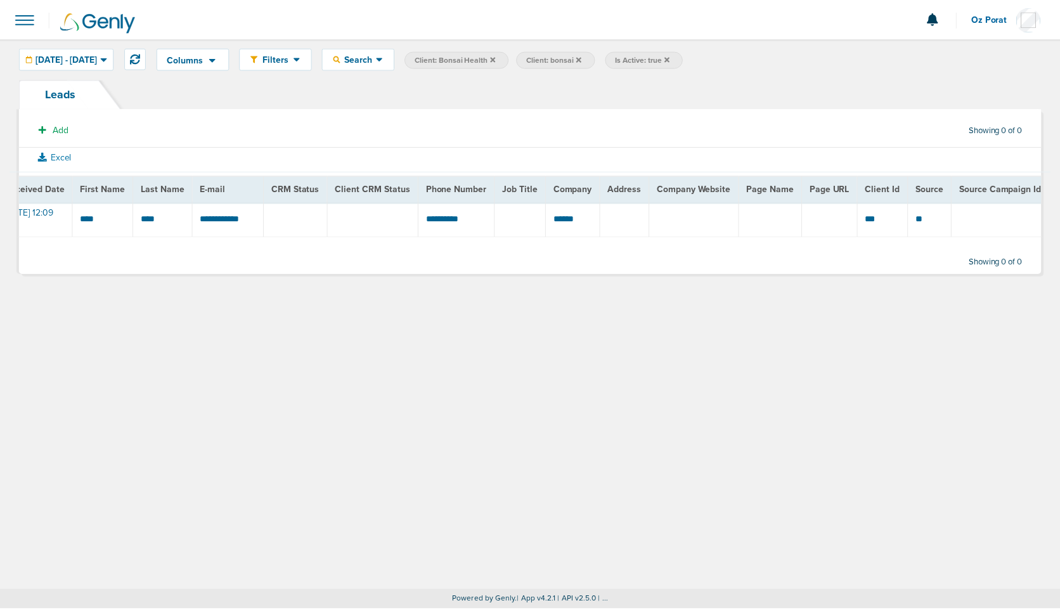
scroll to position [0, 0]
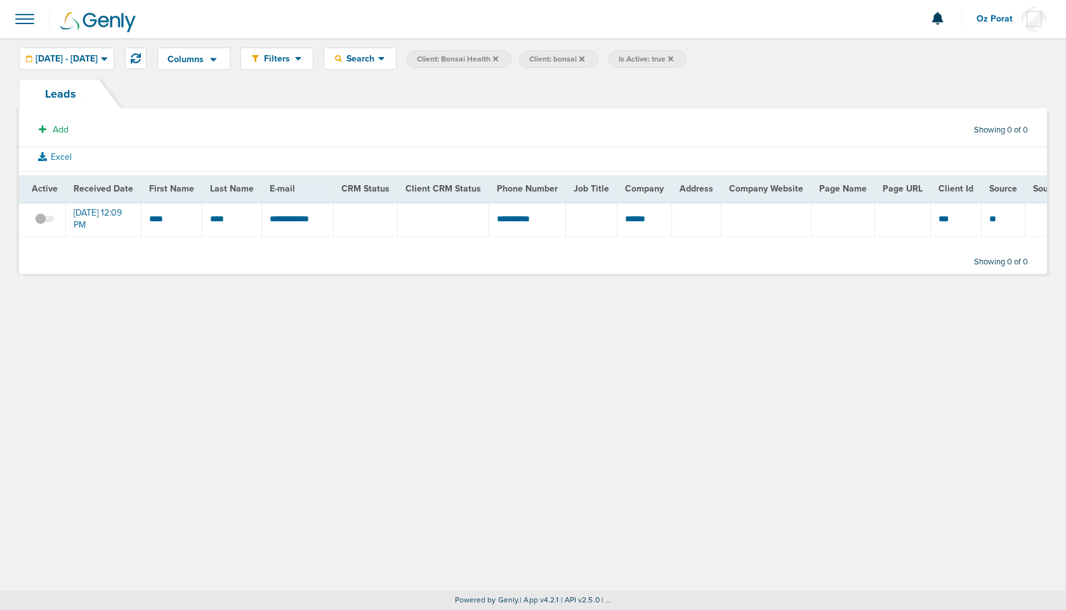
click at [27, 20] on span at bounding box center [25, 19] width 28 height 28
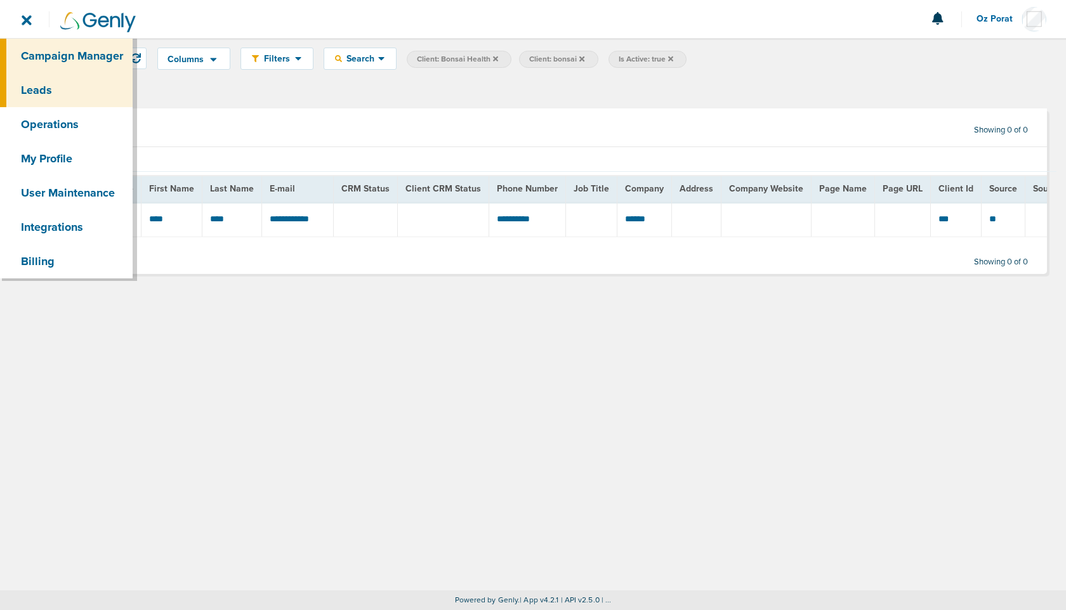
click at [53, 53] on link "Campaign Manager" at bounding box center [66, 56] width 133 height 34
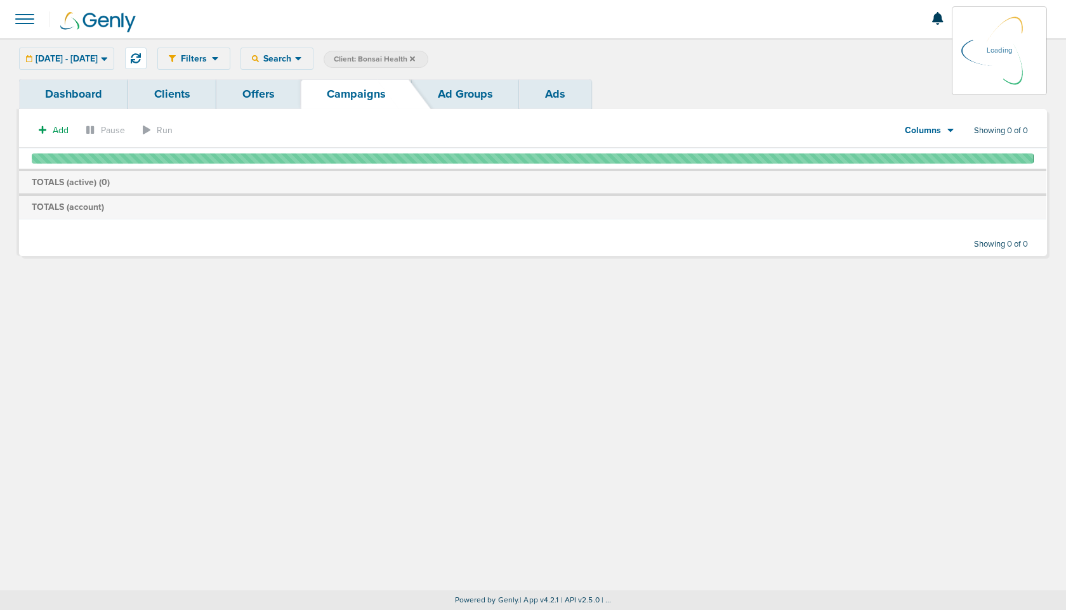
click at [166, 96] on link "Clients" at bounding box center [172, 94] width 88 height 30
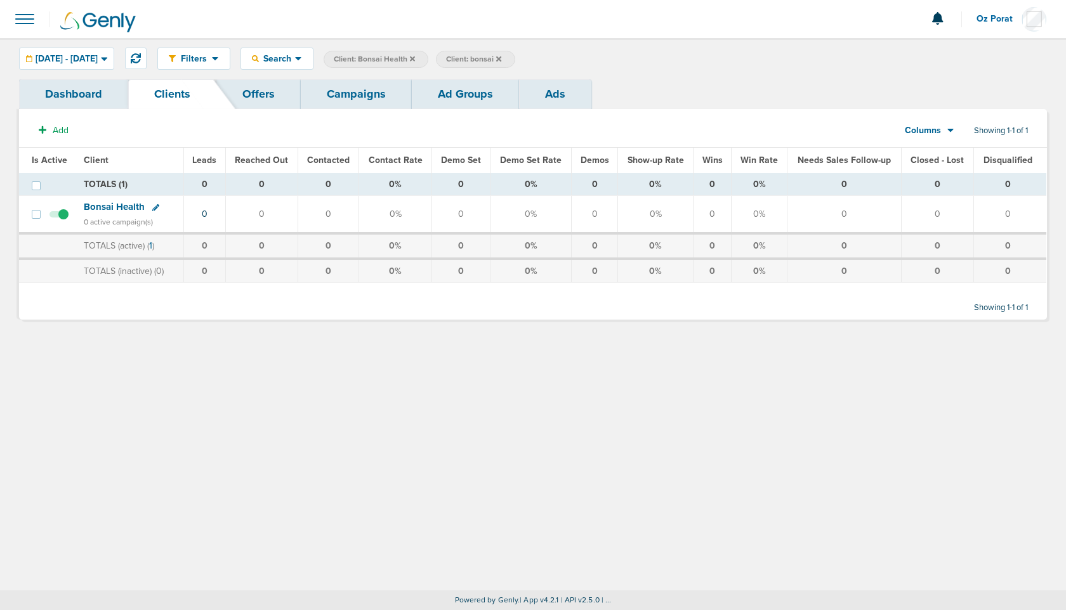
click at [23, 28] on span at bounding box center [25, 19] width 28 height 28
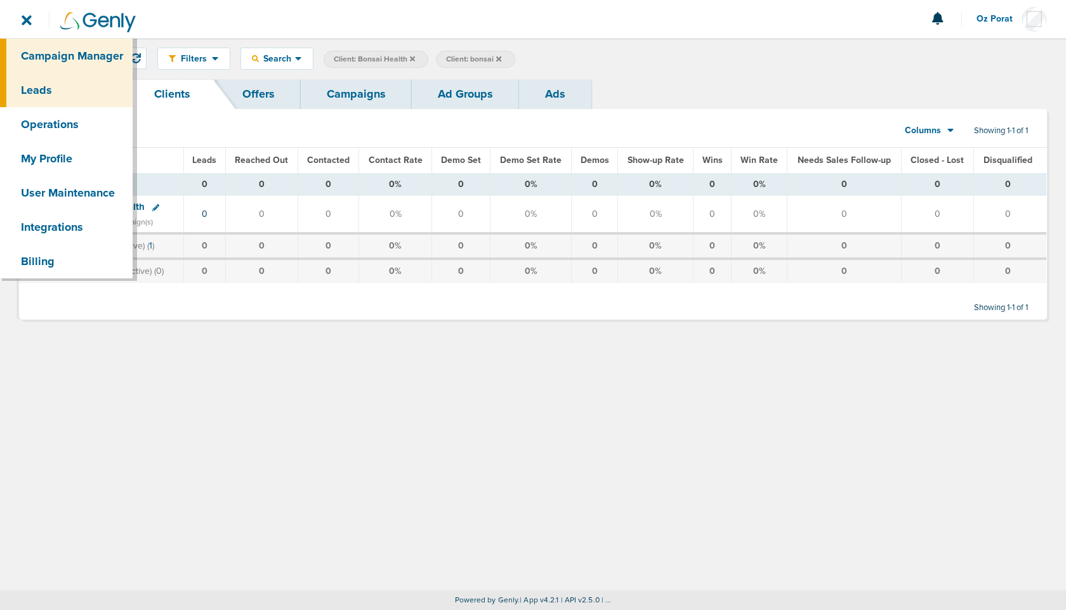
click at [43, 88] on link "Leads" at bounding box center [66, 90] width 133 height 34
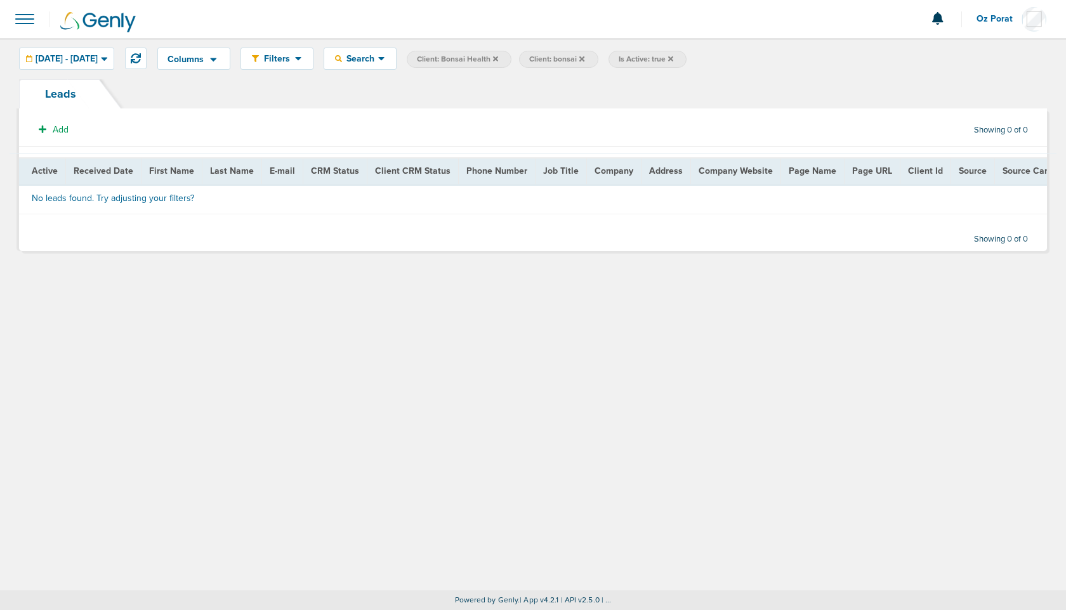
click at [584, 58] on icon at bounding box center [581, 59] width 5 height 8
click at [498, 59] on icon at bounding box center [495, 58] width 5 height 5
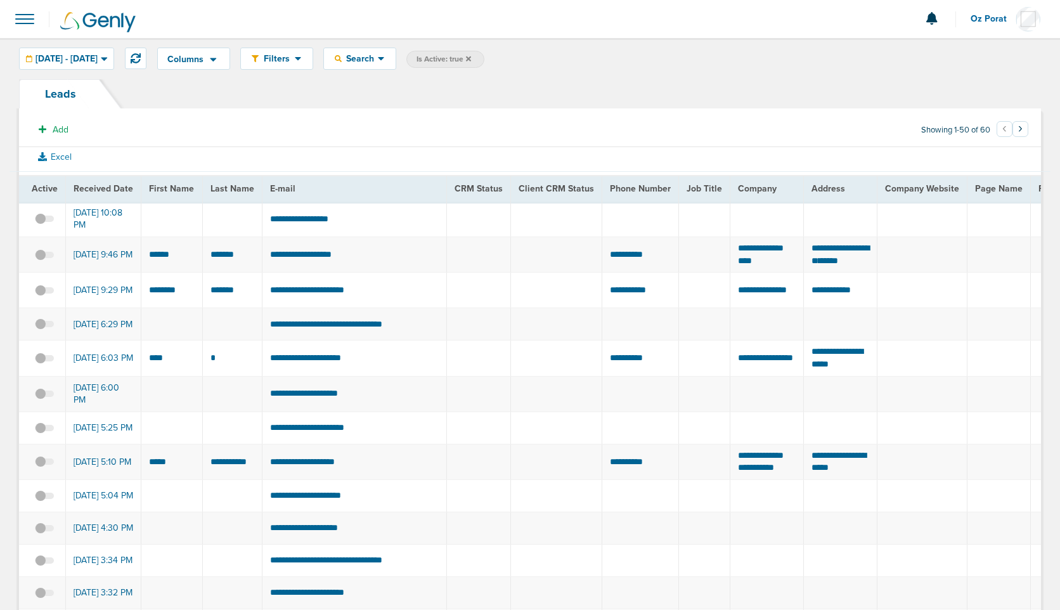
click at [25, 21] on span at bounding box center [25, 19] width 28 height 28
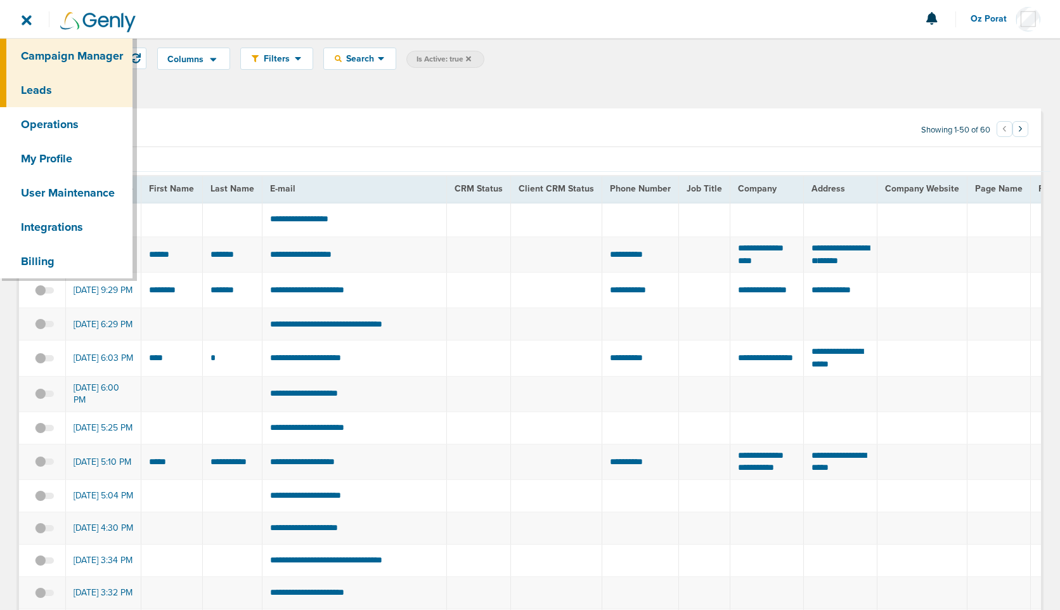
click at [35, 53] on link "Campaign Manager" at bounding box center [66, 56] width 133 height 34
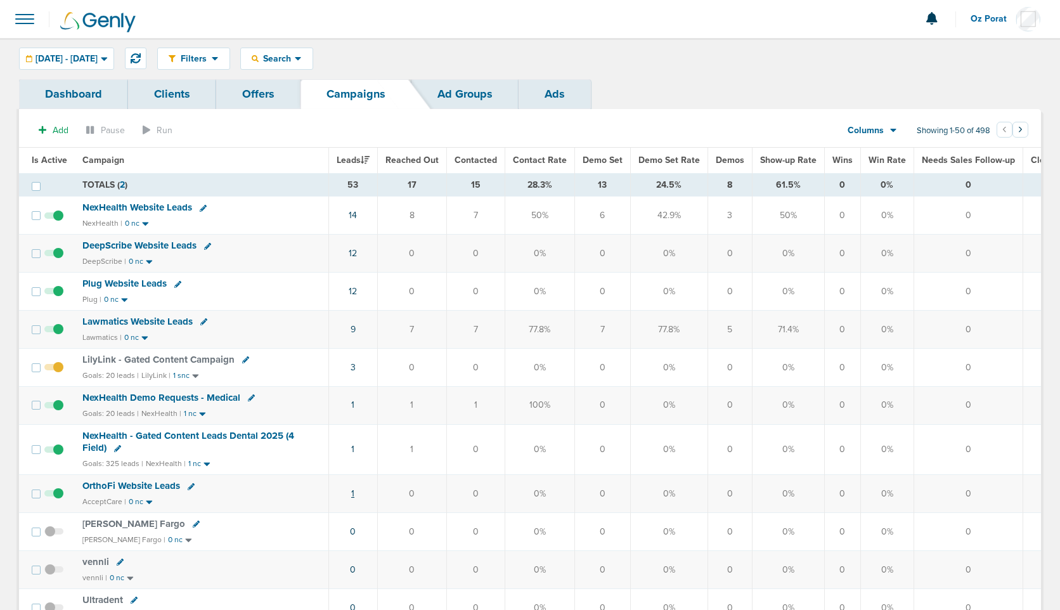
click at [351, 495] on link "1" at bounding box center [352, 493] width 3 height 11
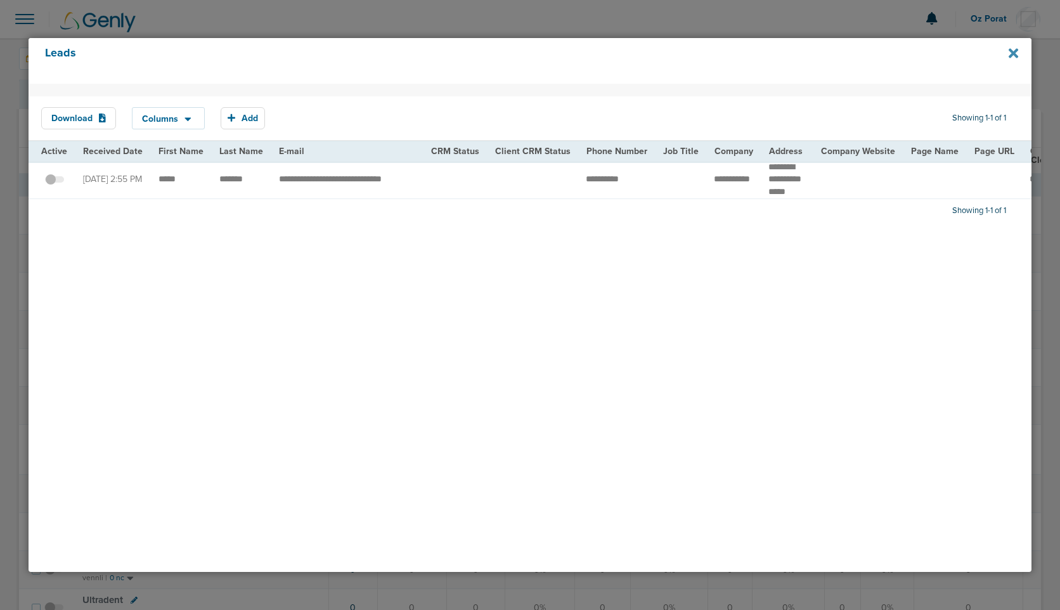
click at [1016, 51] on icon at bounding box center [1014, 54] width 10 height 10
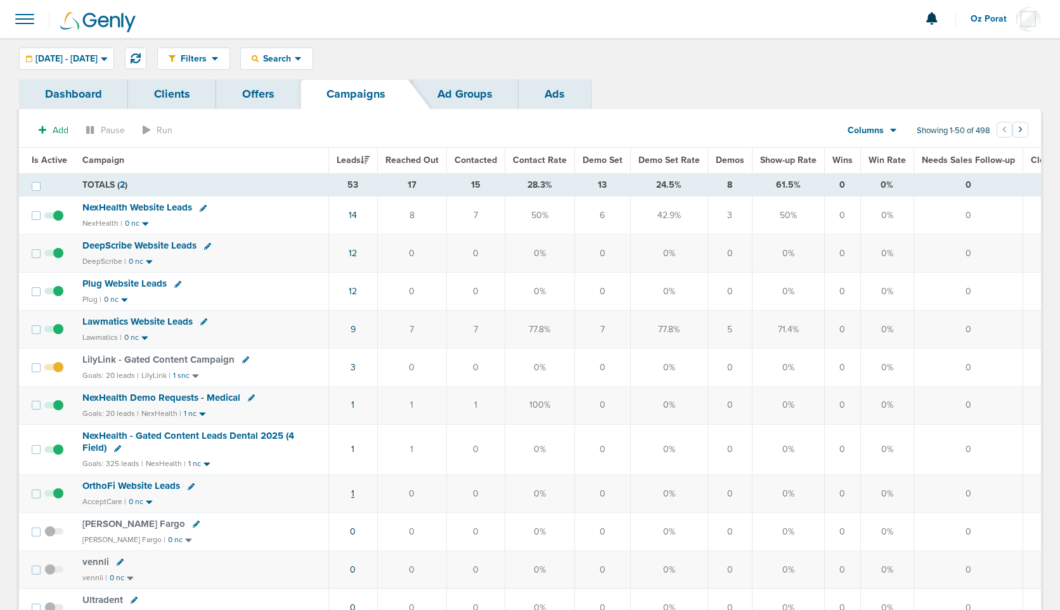
click at [353, 490] on link "1" at bounding box center [352, 493] width 3 height 11
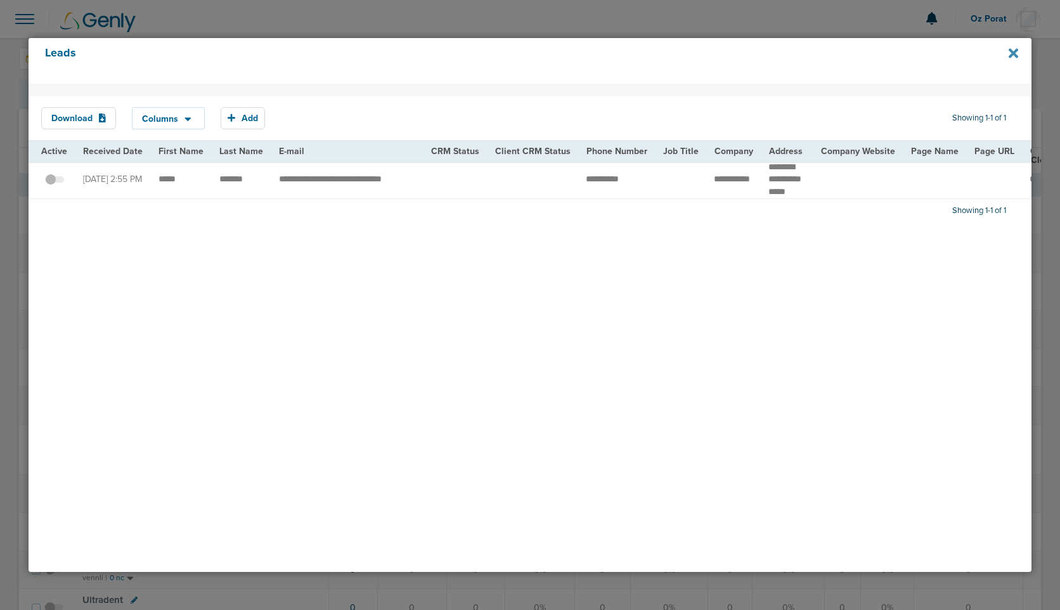
click at [1013, 52] on icon at bounding box center [1014, 54] width 10 height 10
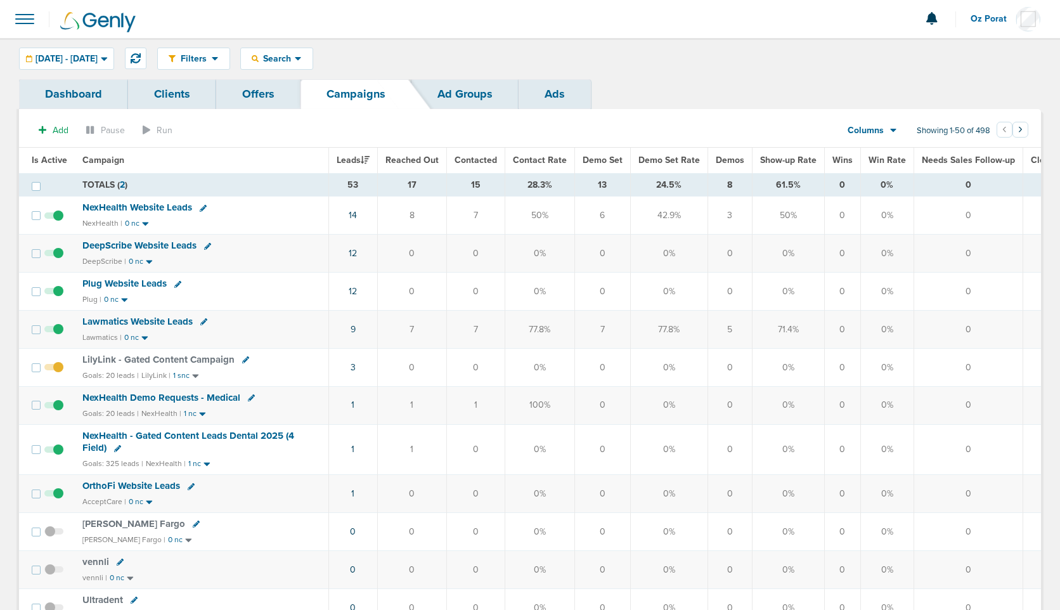
click at [141, 61] on icon at bounding box center [136, 58] width 10 height 10
click at [353, 327] on link "9" at bounding box center [353, 329] width 5 height 11
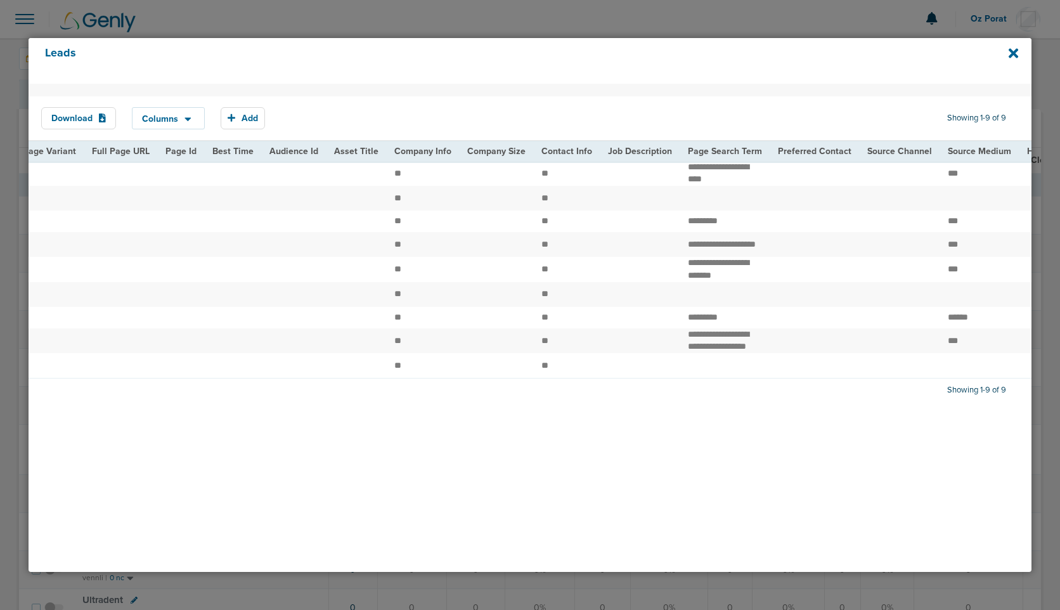
scroll to position [0, 1473]
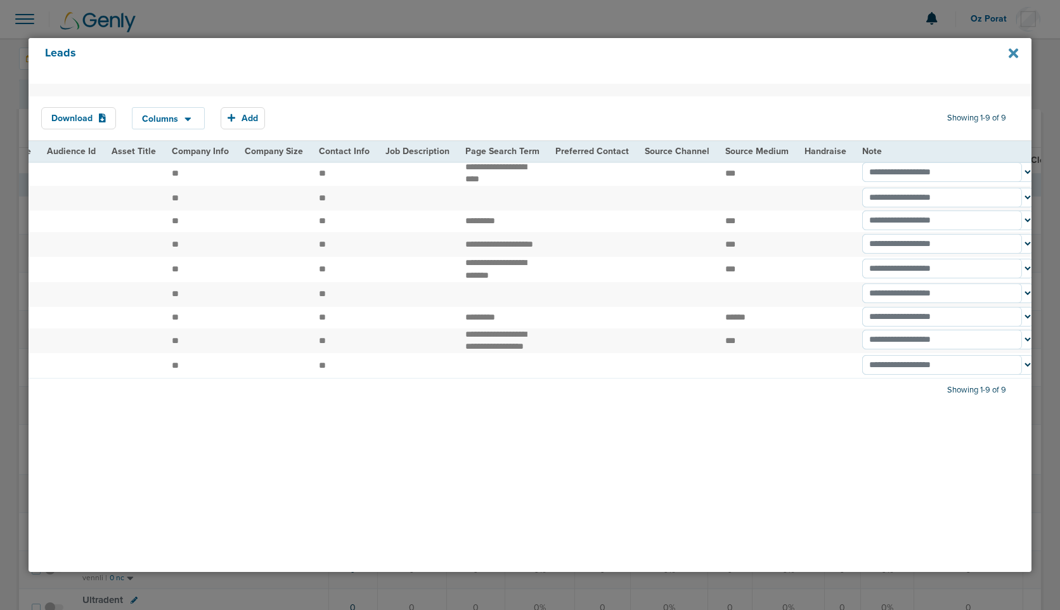
click at [1015, 53] on icon at bounding box center [1014, 54] width 10 height 10
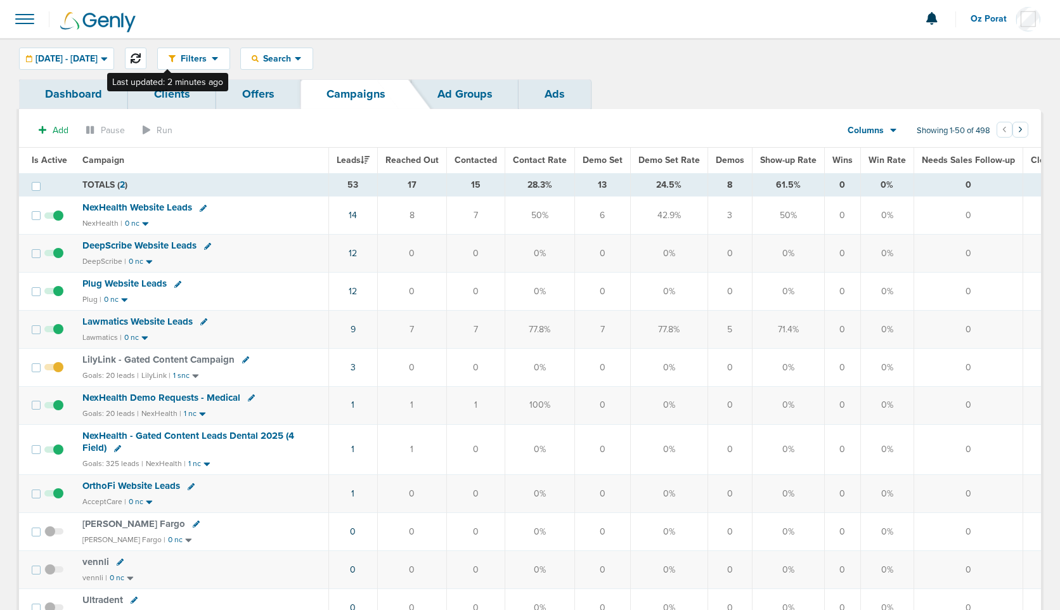
click at [141, 59] on icon at bounding box center [136, 58] width 10 height 10
click at [88, 55] on span "[DATE] - [DATE]" at bounding box center [67, 59] width 62 height 9
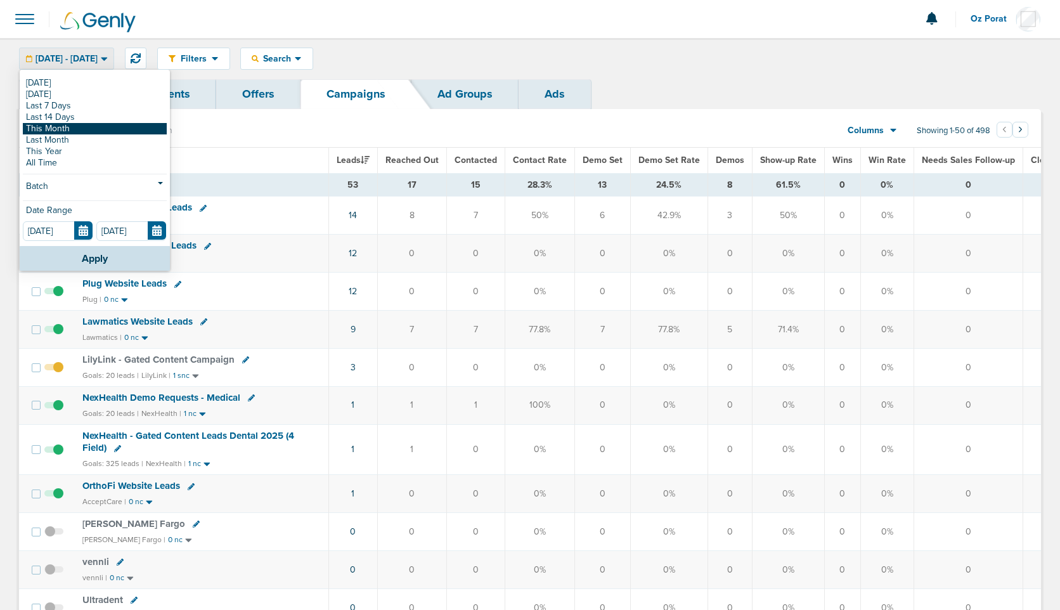
click at [69, 124] on link "This Month" at bounding box center [95, 128] width 144 height 11
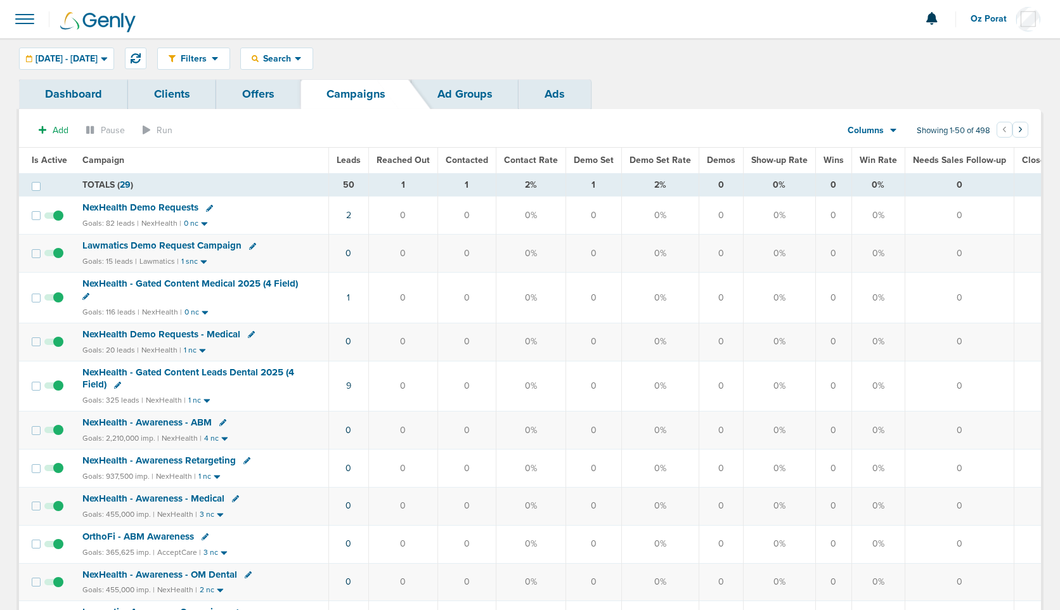
click at [986, 22] on span "Oz Porat" at bounding box center [993, 19] width 45 height 9
click at [141, 58] on icon at bounding box center [136, 58] width 10 height 10
click at [348, 160] on span "Leads" at bounding box center [349, 160] width 24 height 11
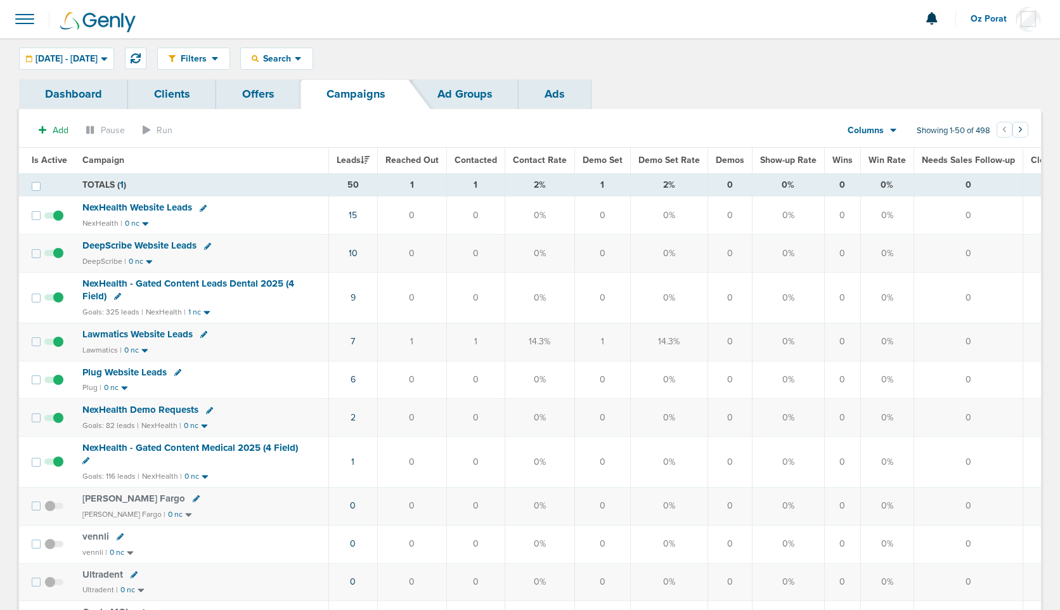
click at [153, 211] on span "NexHealth Website Leads" at bounding box center [137, 207] width 110 height 11
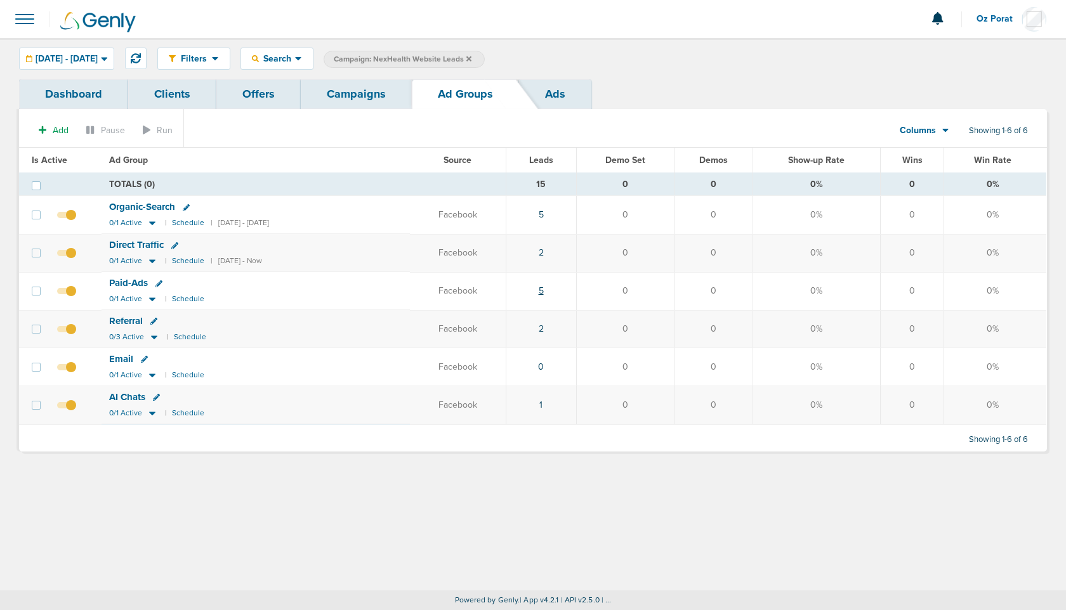
click at [544, 292] on link "5" at bounding box center [540, 290] width 5 height 11
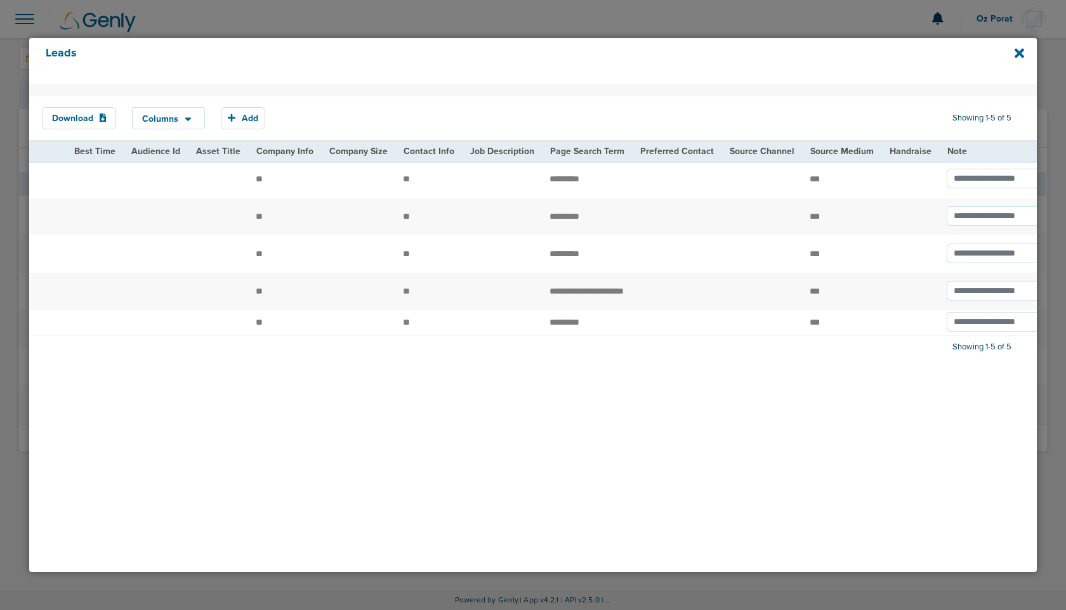
scroll to position [0, 1544]
click at [1023, 53] on icon at bounding box center [1019, 53] width 10 height 14
